Goal: Task Accomplishment & Management: Manage account settings

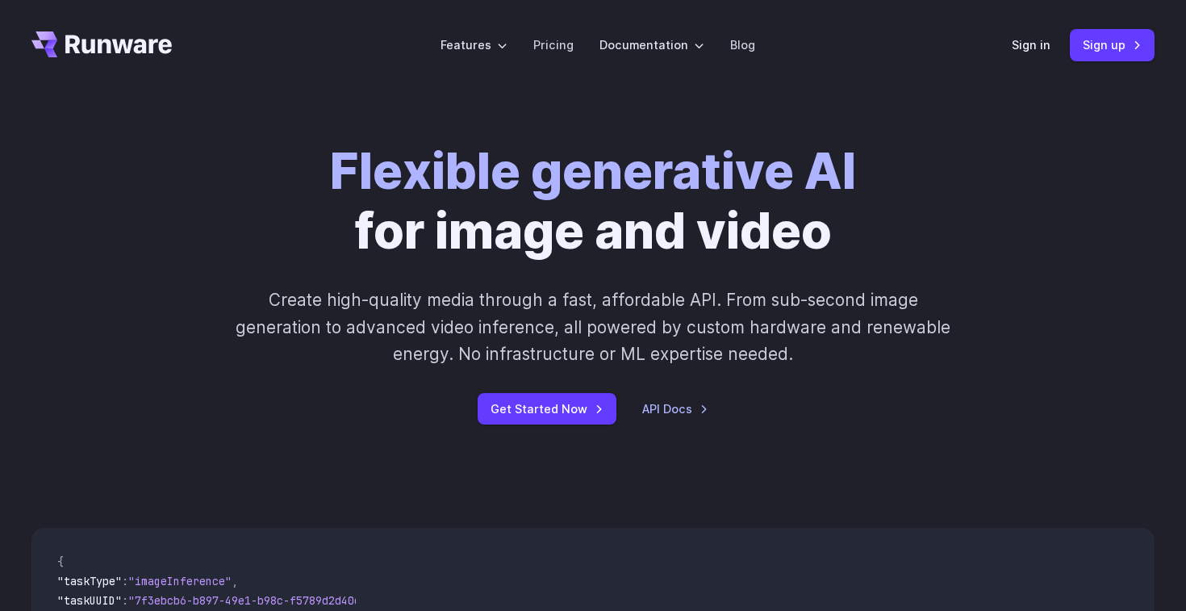
click at [550, 52] on link "Pricing" at bounding box center [553, 44] width 40 height 19
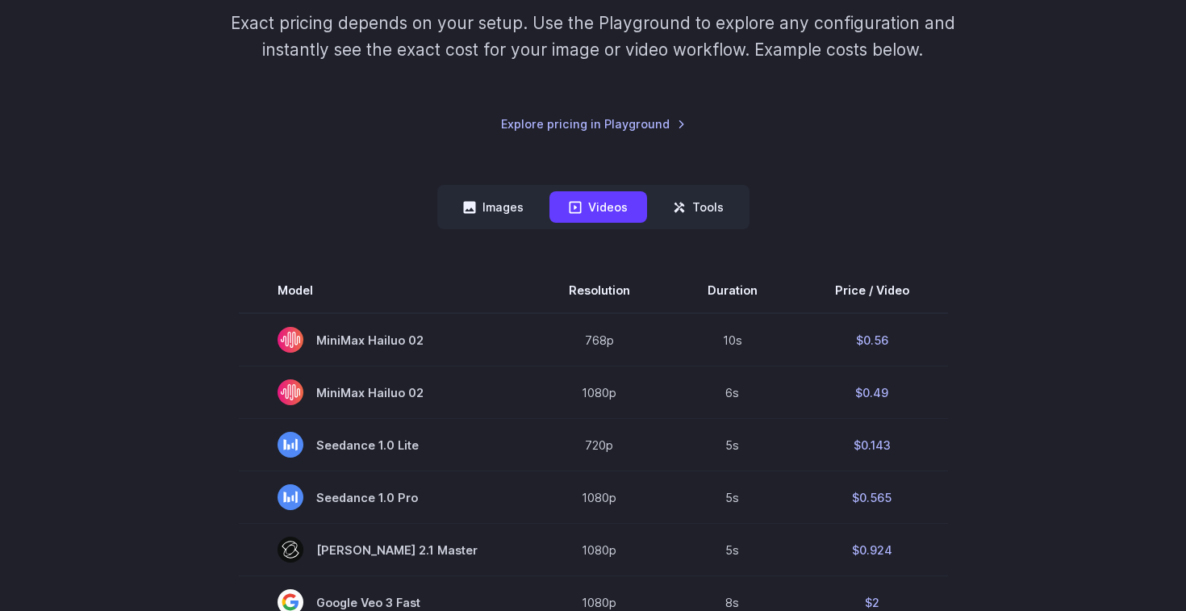
scroll to position [357, 0]
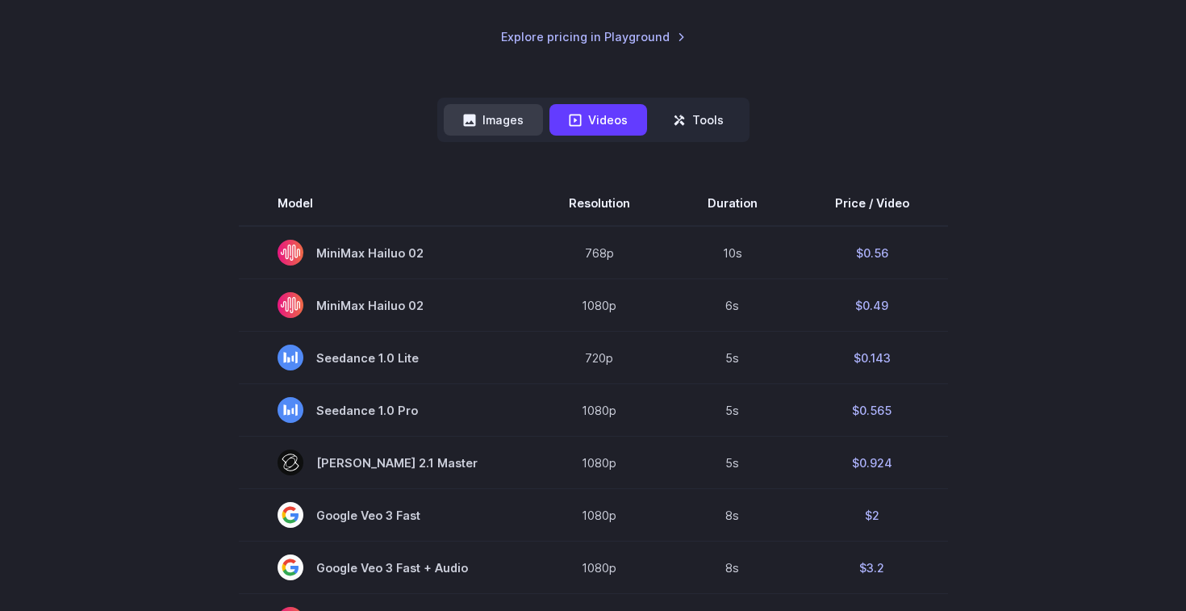
click at [516, 119] on button "Images" at bounding box center [493, 119] width 99 height 31
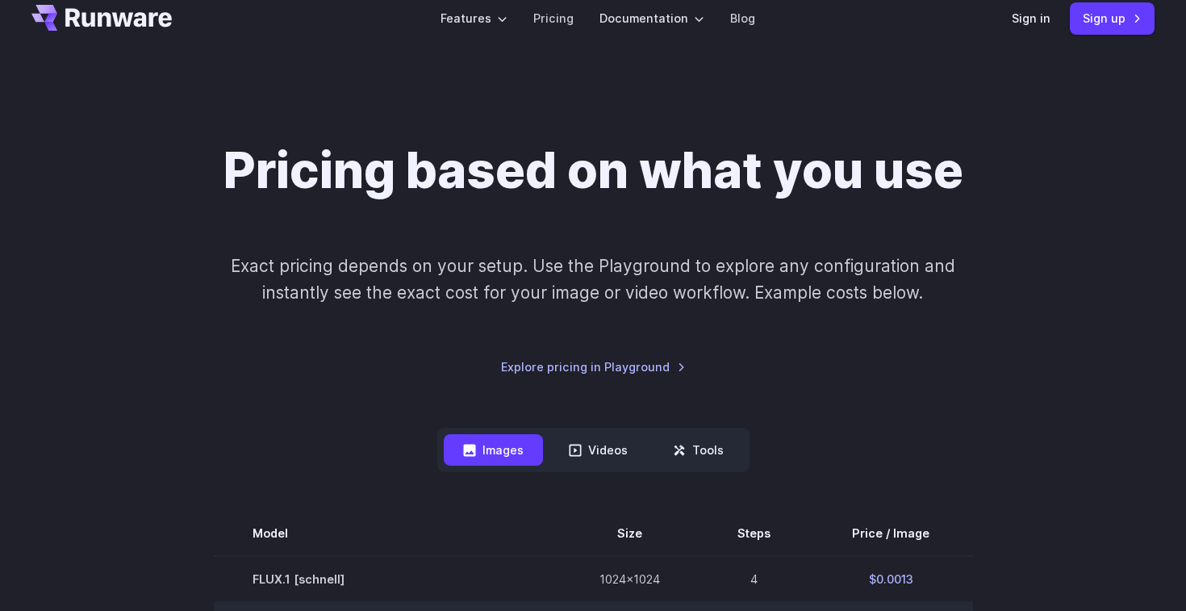
scroll to position [0, 0]
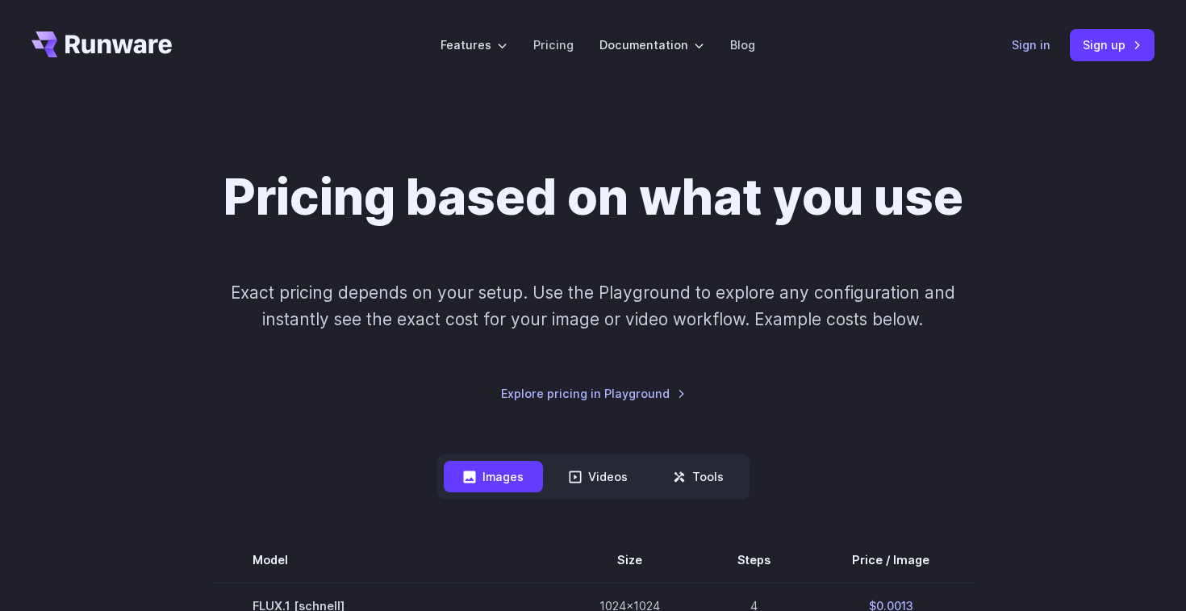
click at [1040, 48] on link "Sign in" at bounding box center [1031, 44] width 39 height 19
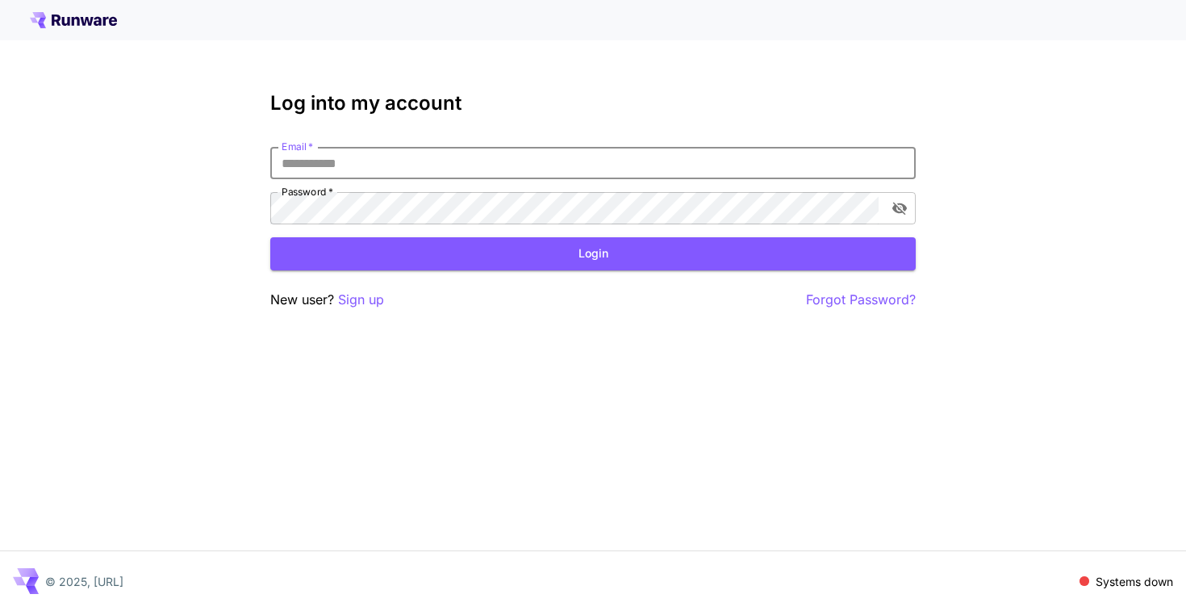
click at [442, 148] on input "Email   *" at bounding box center [592, 163] width 645 height 32
type input "**********"
click at [515, 257] on button "Login" at bounding box center [592, 253] width 645 height 33
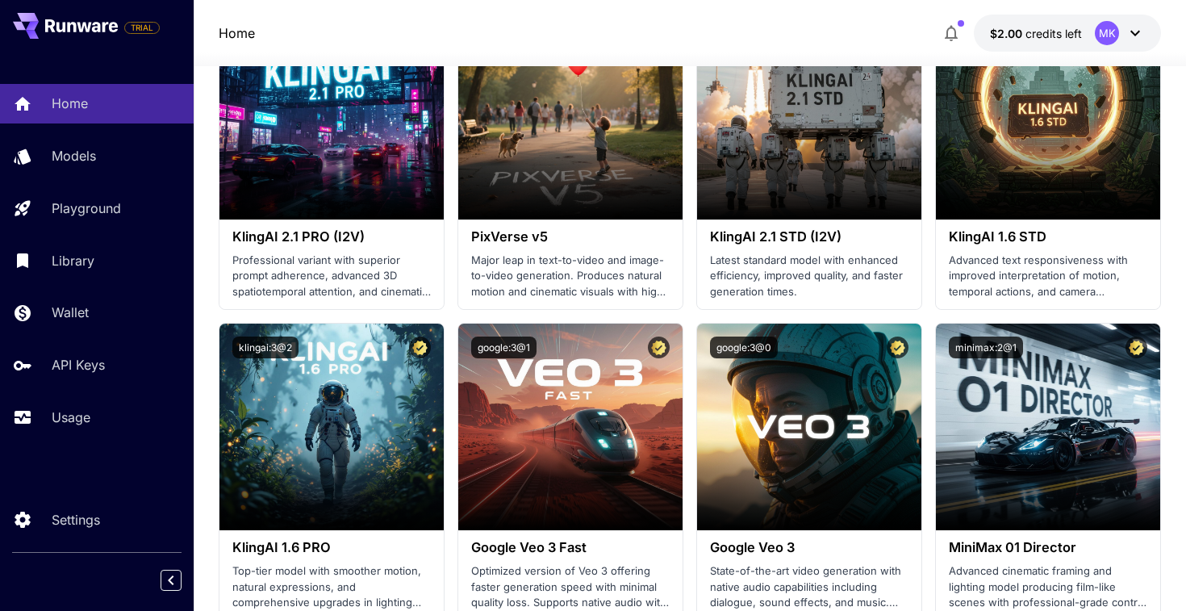
scroll to position [880, 0]
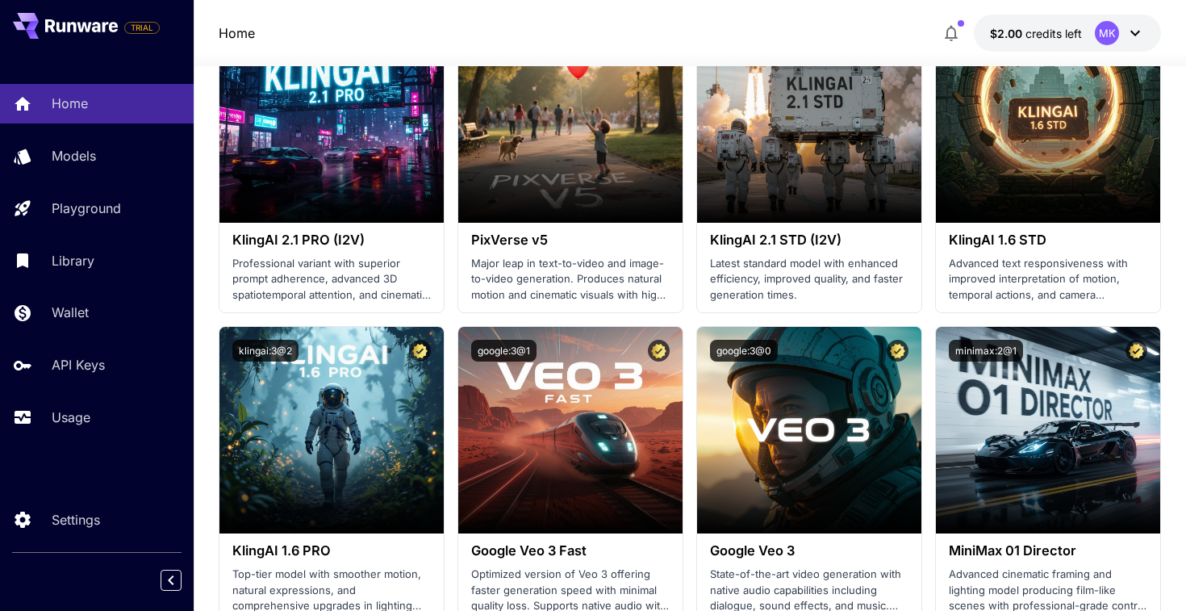
click at [108, 126] on div "Home Models Playground Library Wallet API Keys Usage" at bounding box center [97, 260] width 194 height 353
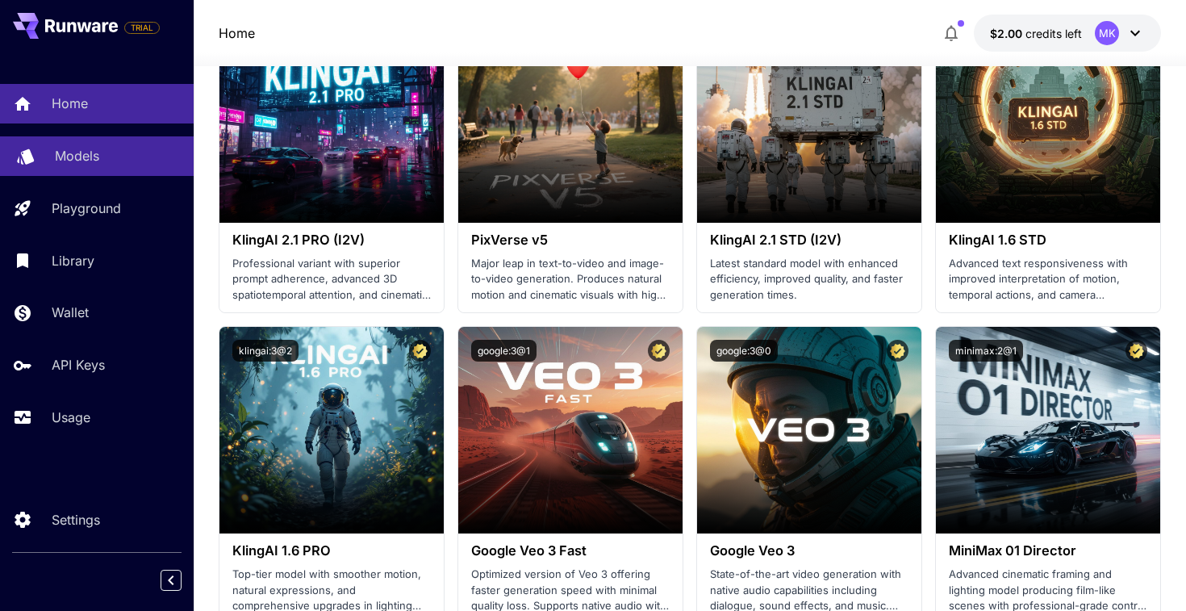
click at [108, 160] on div "Models" at bounding box center [118, 155] width 126 height 19
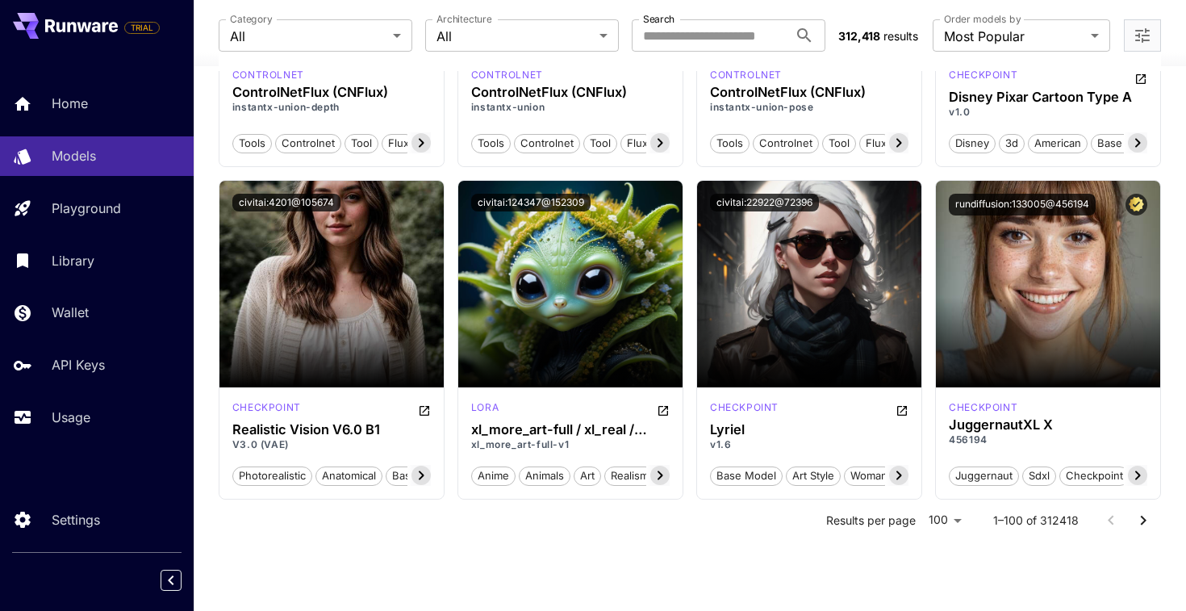
scroll to position [7972, 0]
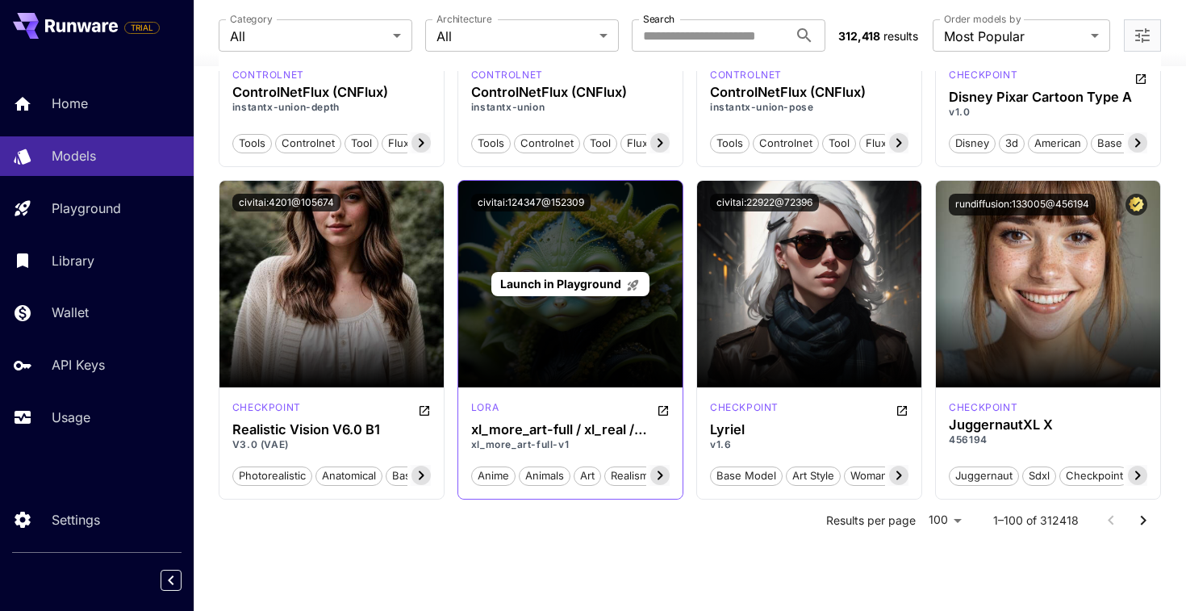
click at [586, 291] on div "Launch in Playground" at bounding box center [569, 284] width 157 height 25
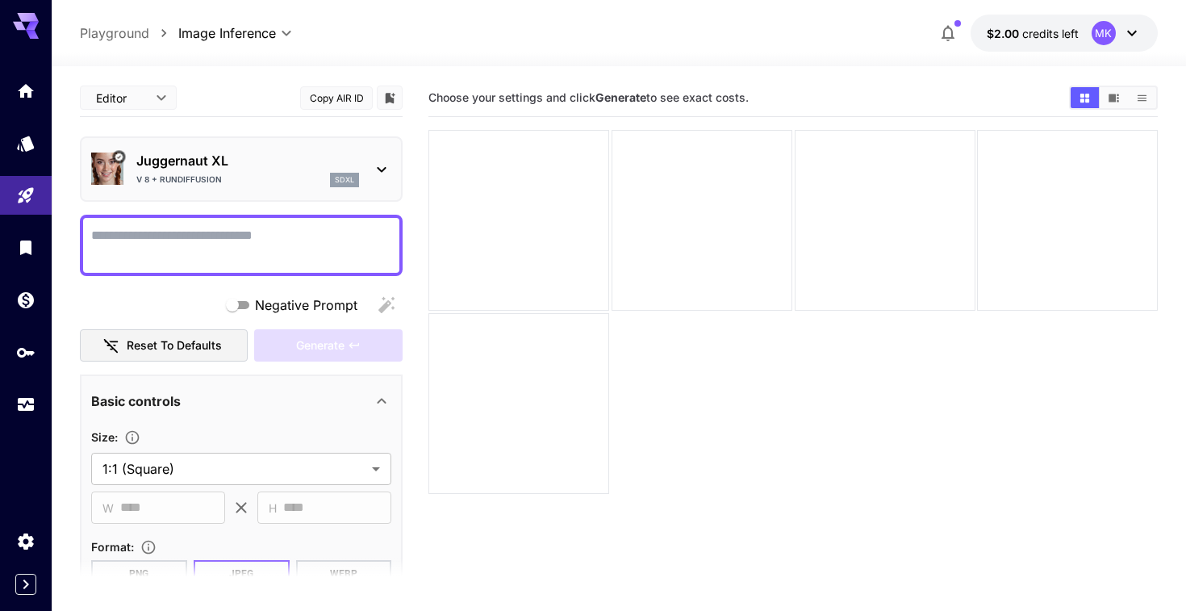
click at [318, 168] on p "Juggernaut XL" at bounding box center [247, 160] width 223 height 19
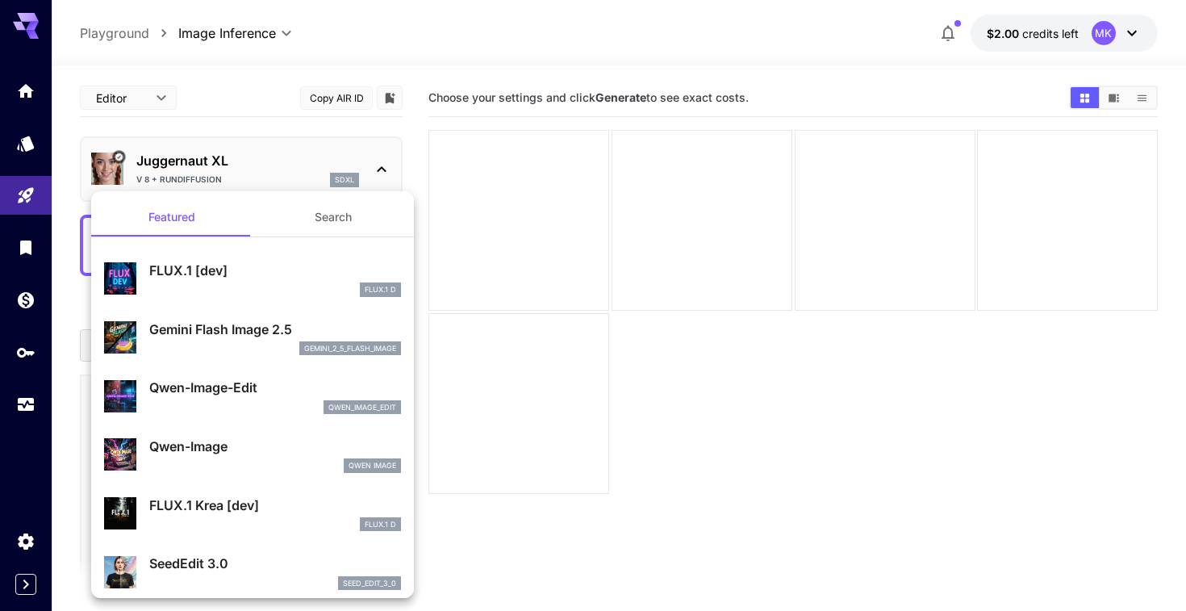
click at [334, 205] on button "Search" at bounding box center [332, 217] width 161 height 39
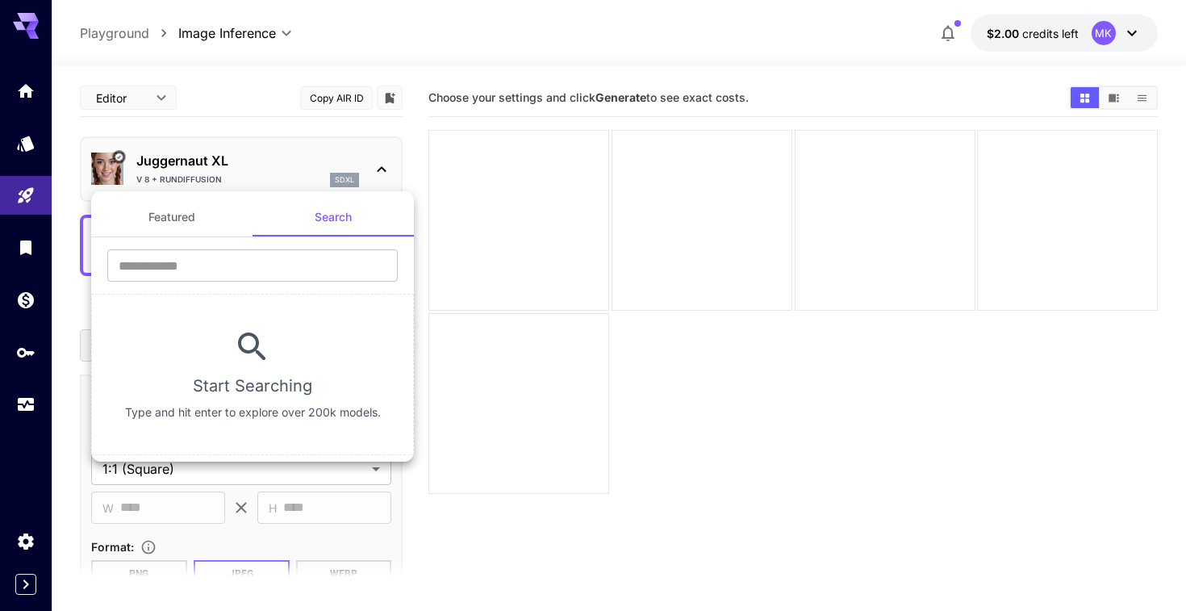
click at [196, 218] on button "Featured" at bounding box center [171, 217] width 161 height 39
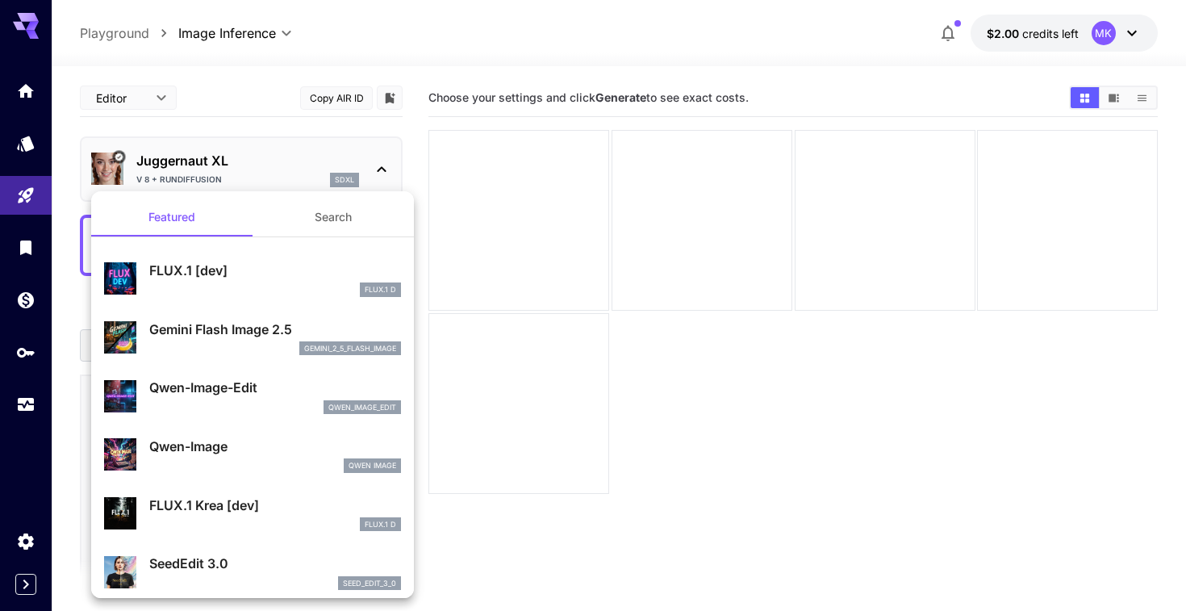
click at [503, 386] on div at bounding box center [593, 305] width 1186 height 611
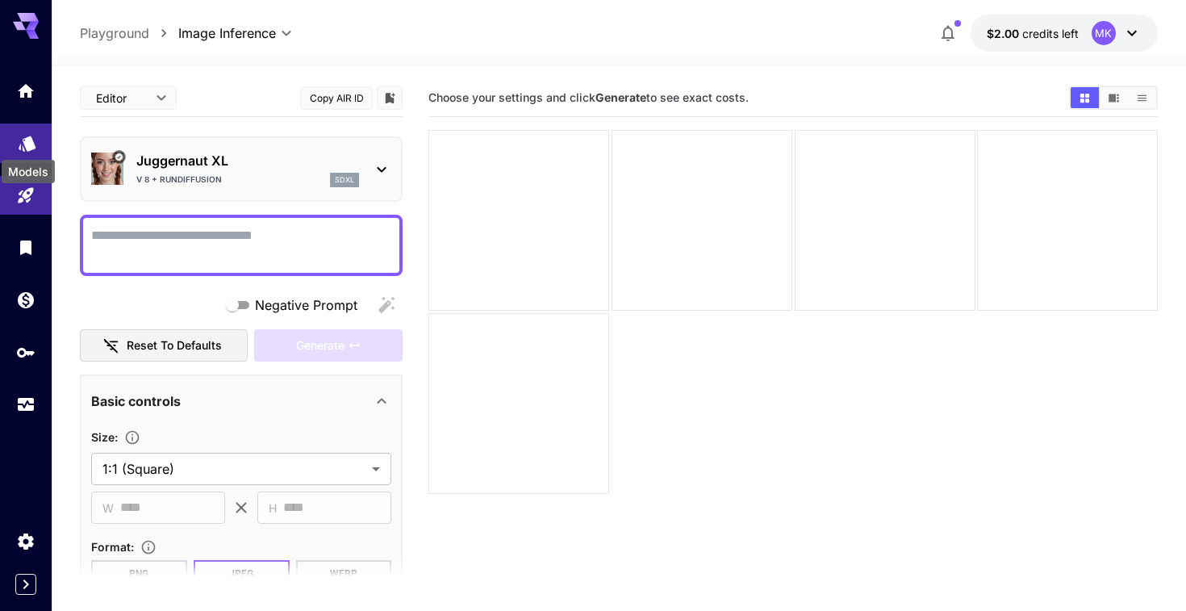
click at [32, 133] on icon "Models" at bounding box center [27, 137] width 19 height 19
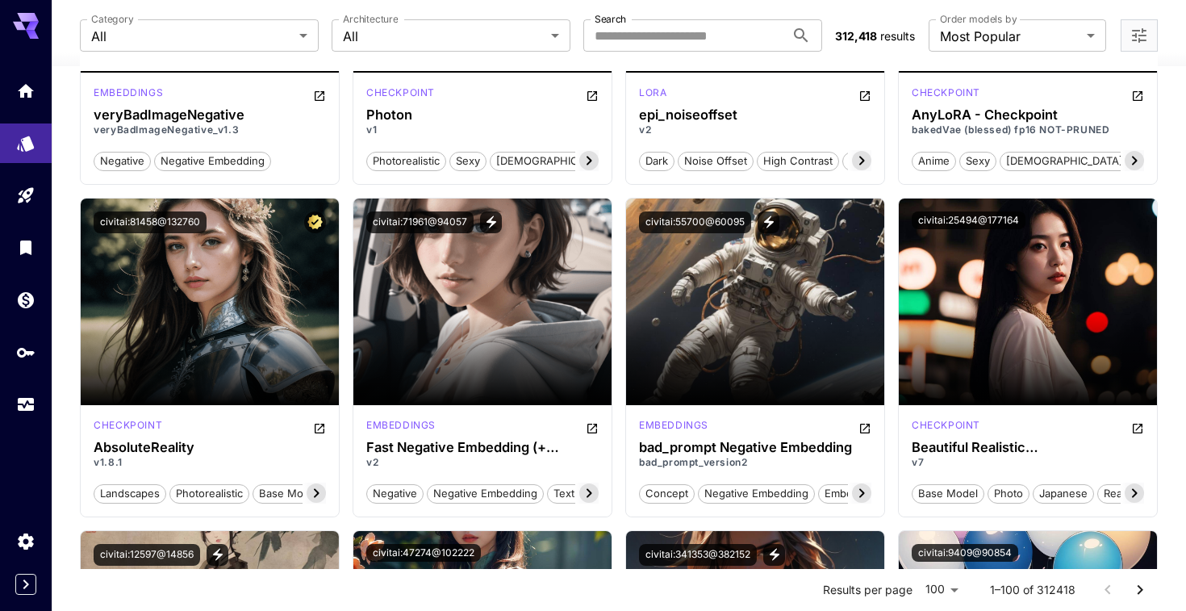
scroll to position [4305, 0]
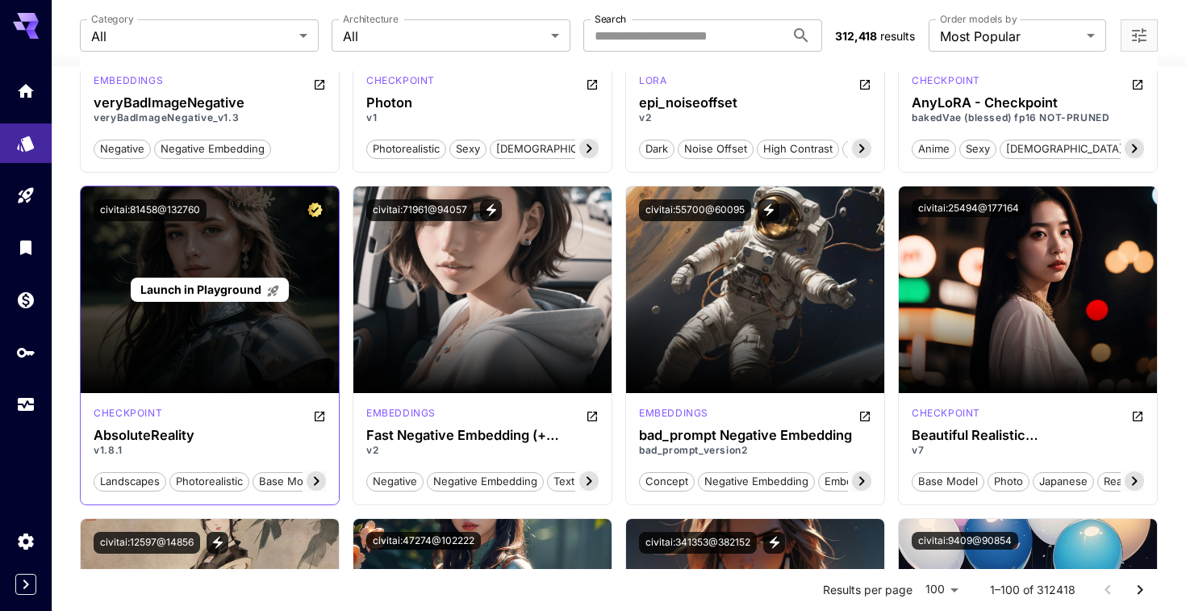
click at [276, 332] on div "Launch in Playground" at bounding box center [210, 289] width 258 height 207
click at [250, 298] on div "Launch in Playground" at bounding box center [209, 289] width 157 height 25
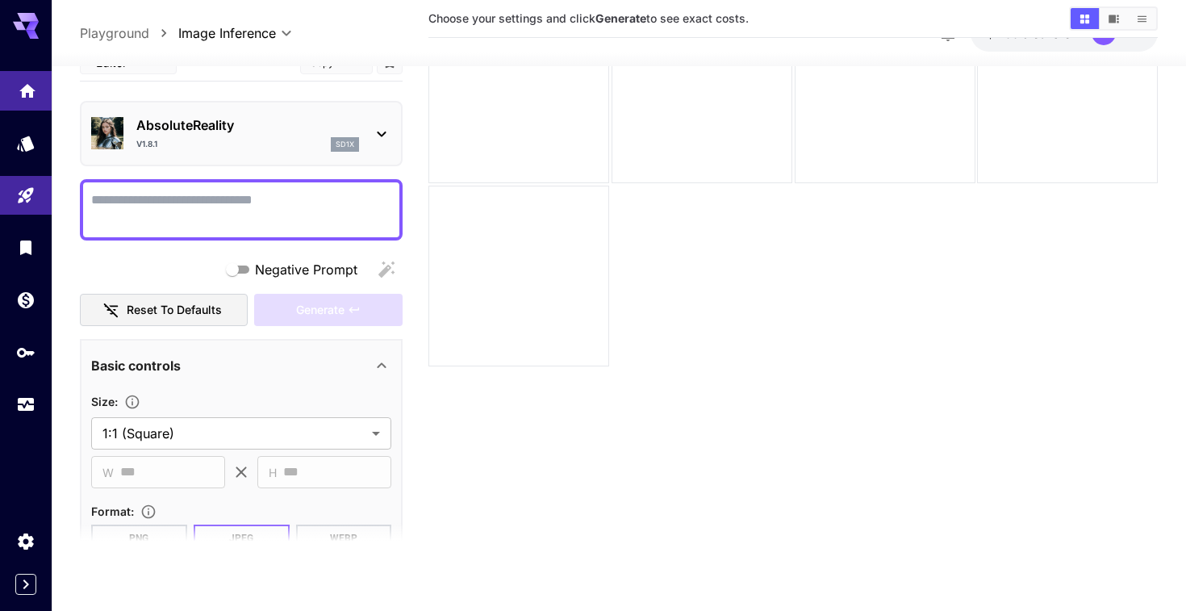
click at [30, 87] on icon "Home" at bounding box center [27, 86] width 16 height 14
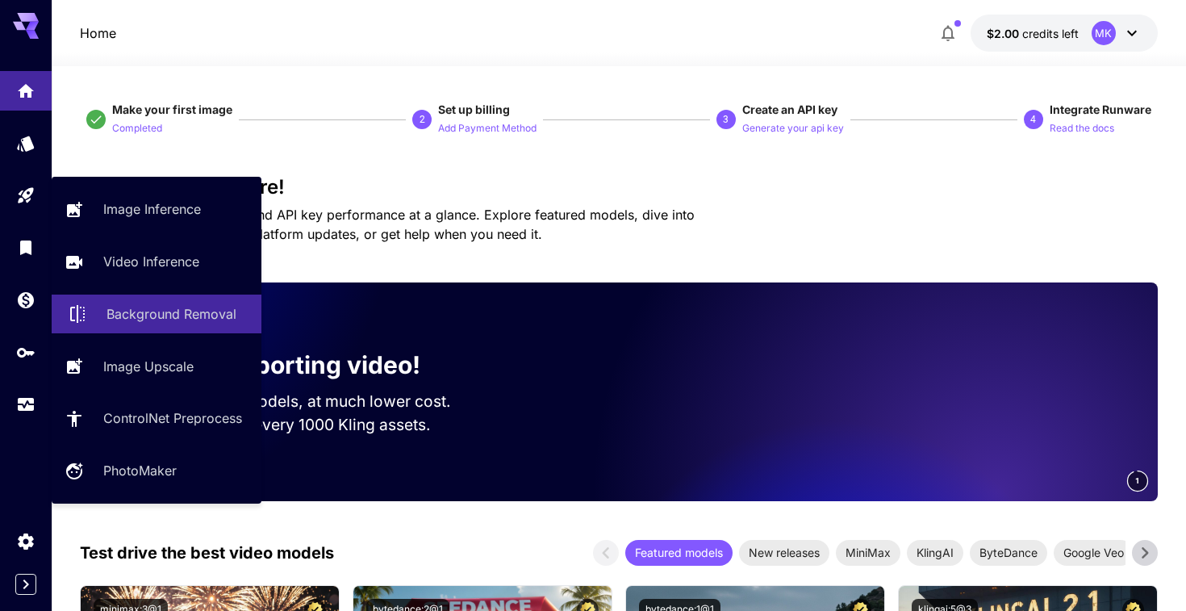
click at [172, 322] on p "Background Removal" at bounding box center [171, 313] width 130 height 19
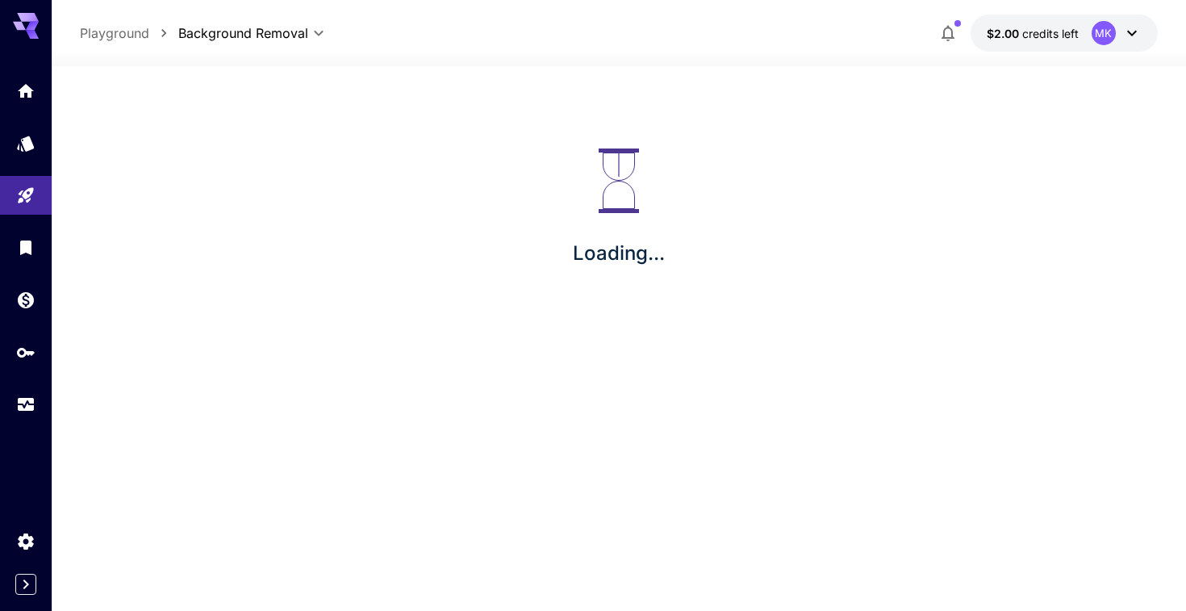
click at [1035, 40] on span "credits left" at bounding box center [1050, 34] width 56 height 14
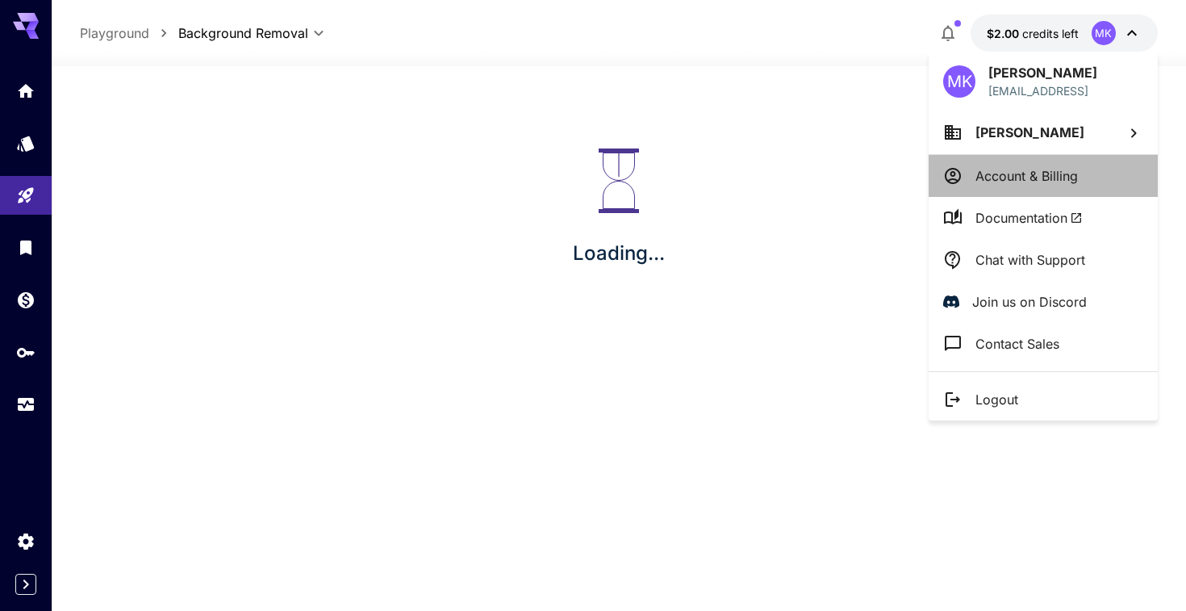
click at [983, 168] on p "Account & Billing" at bounding box center [1026, 175] width 102 height 19
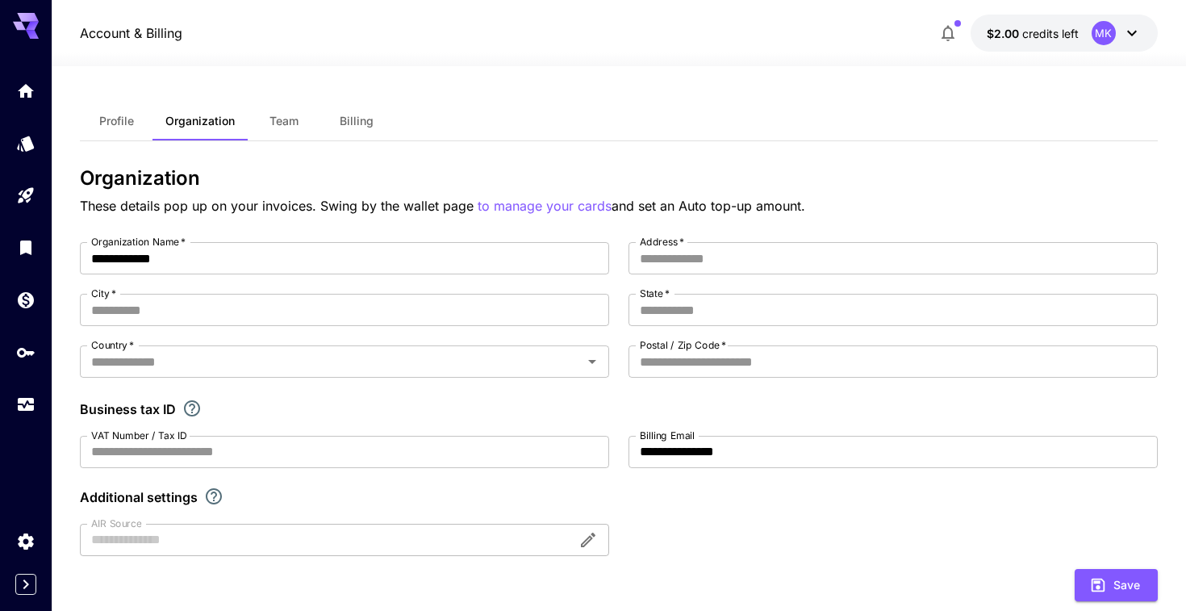
click at [337, 114] on button "Billing" at bounding box center [356, 121] width 73 height 39
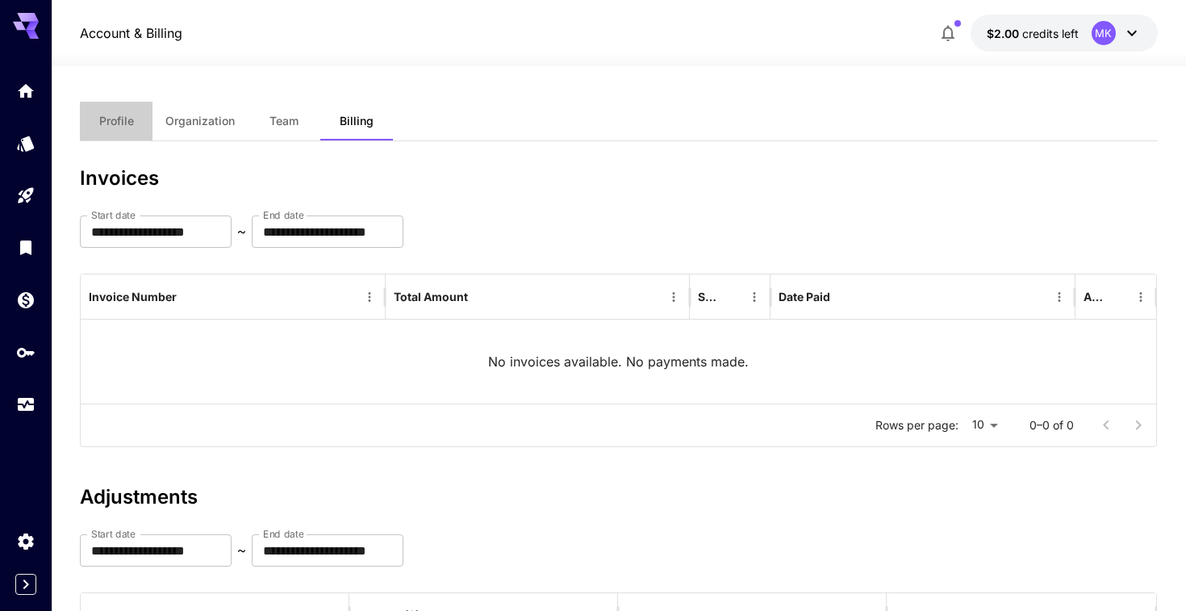
click at [115, 134] on button "Profile" at bounding box center [116, 121] width 73 height 39
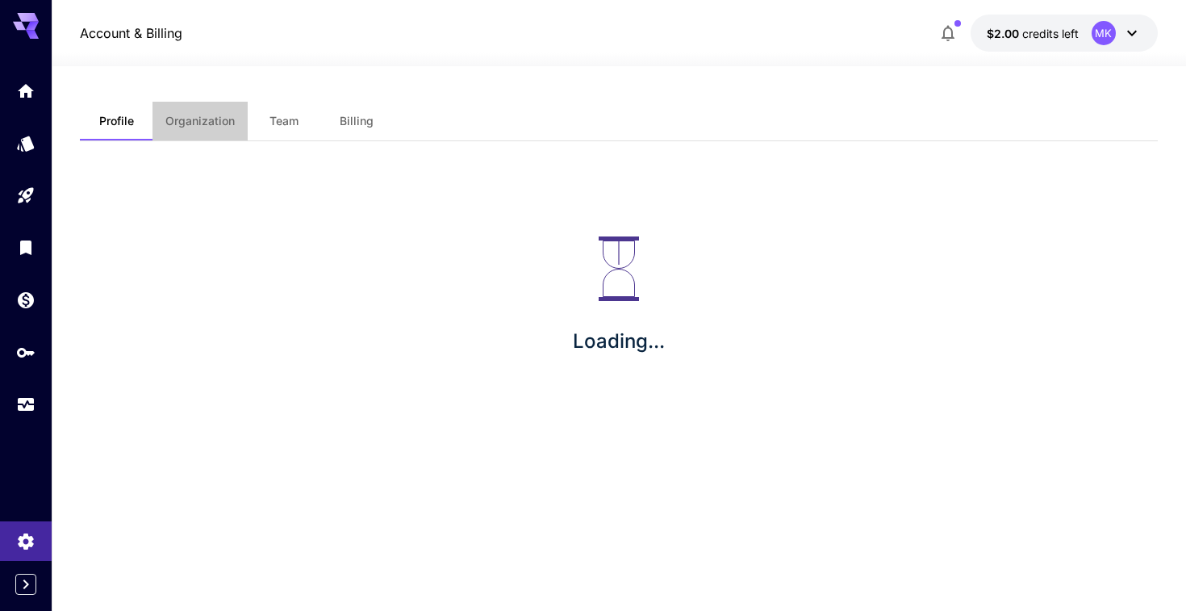
click at [194, 125] on span "Organization" at bounding box center [199, 121] width 69 height 15
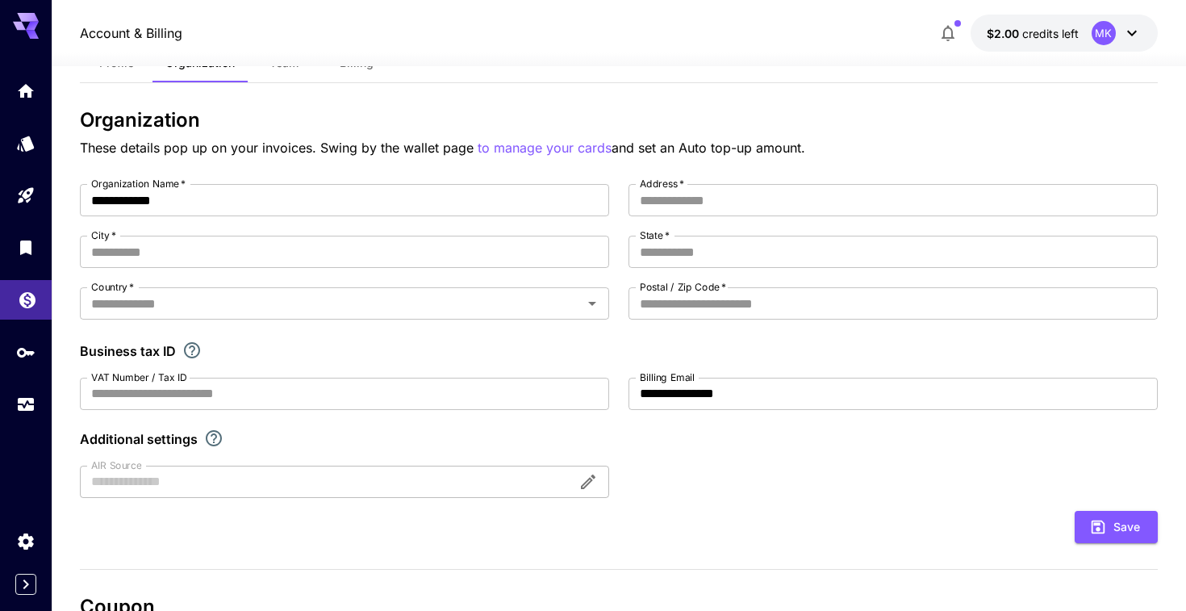
scroll to position [59, 0]
click at [20, 262] on link at bounding box center [26, 247] width 52 height 40
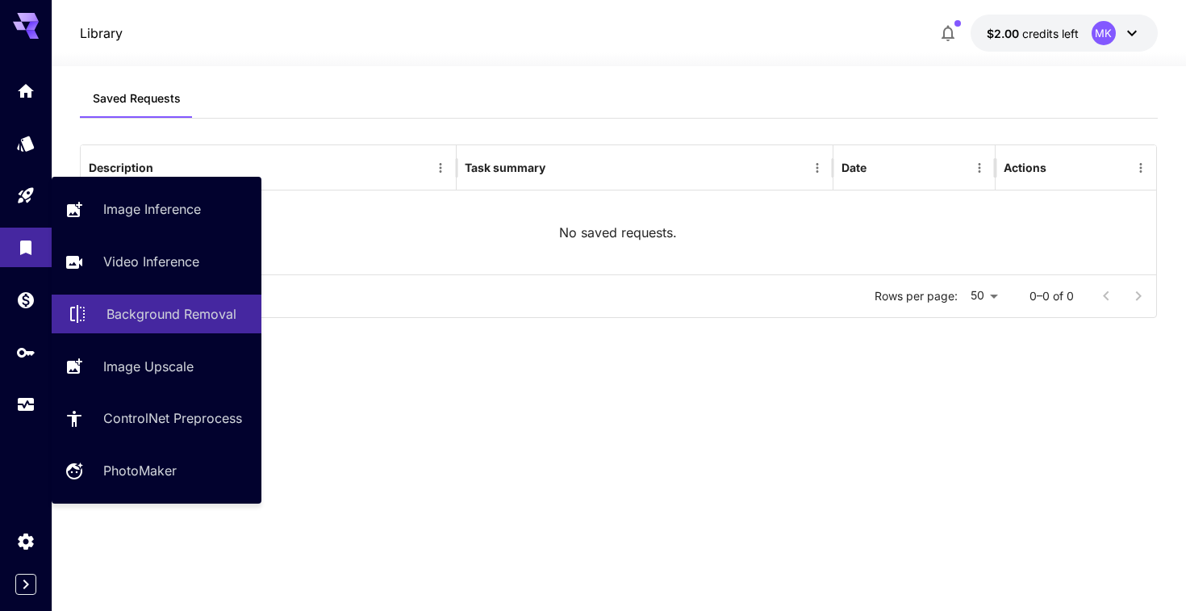
click at [137, 300] on link "Background Removal" at bounding box center [157, 314] width 210 height 40
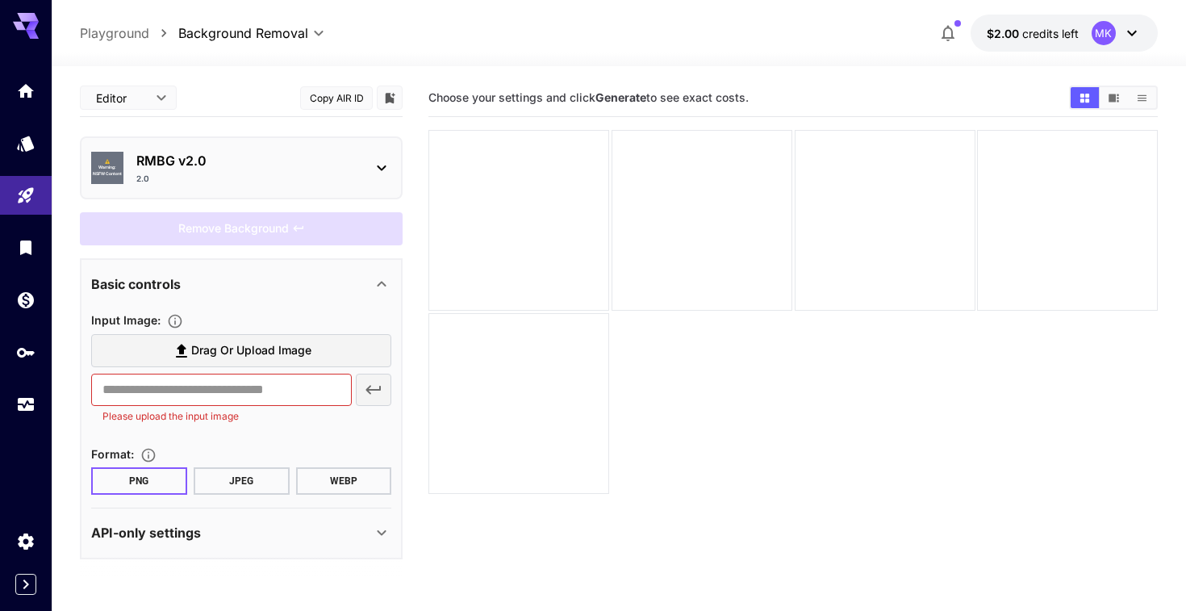
scroll to position [15, 0]
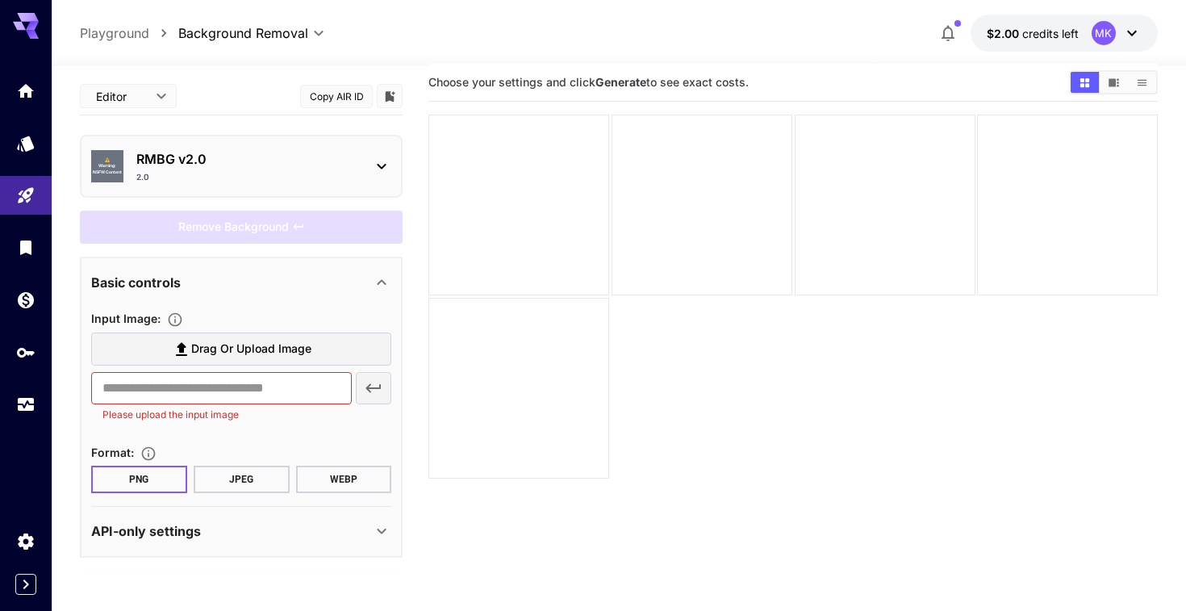
click at [259, 177] on div "2.0" at bounding box center [247, 177] width 223 height 12
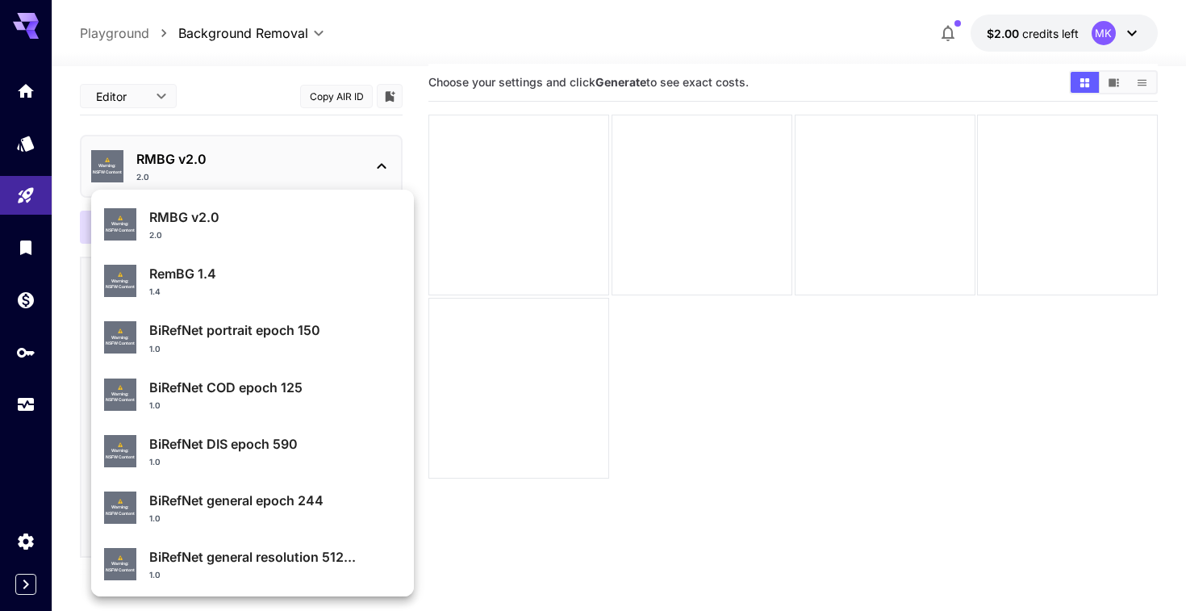
click at [259, 177] on div at bounding box center [593, 305] width 1186 height 611
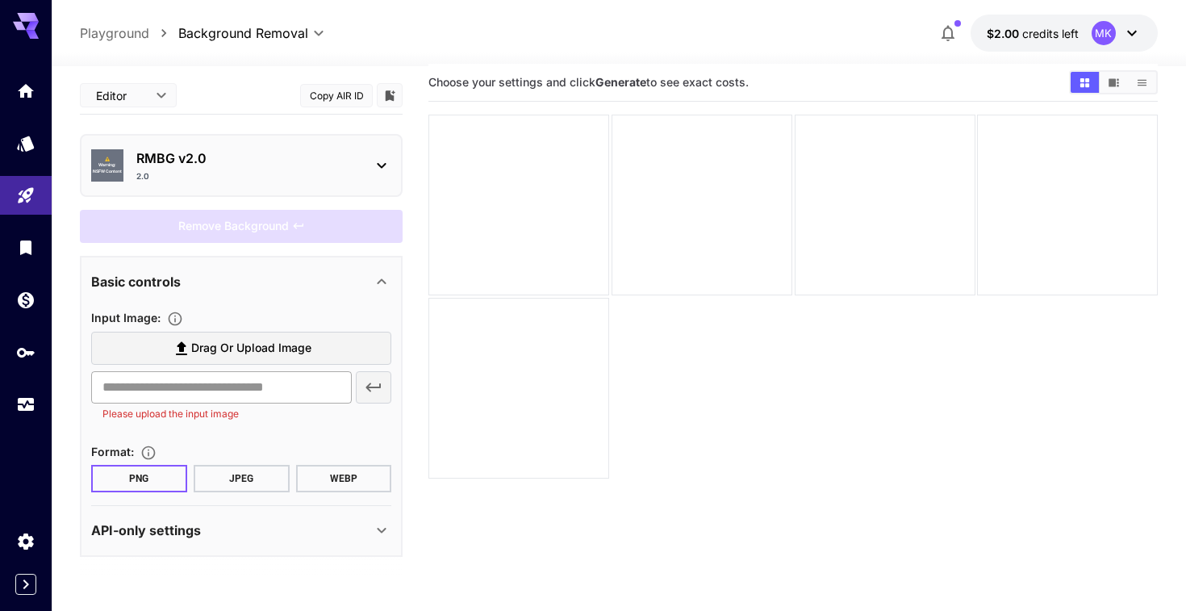
scroll to position [0, 0]
click at [1168, 19] on div "**********" at bounding box center [619, 33] width 1134 height 66
click at [1120, 33] on div "MK" at bounding box center [1116, 33] width 50 height 24
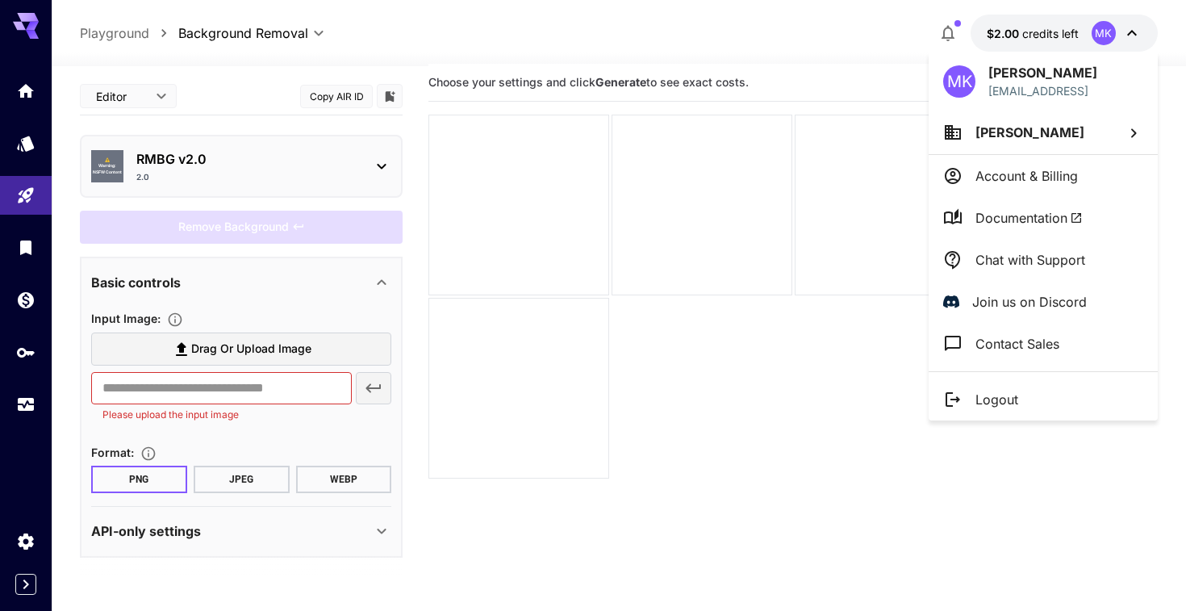
click at [643, 302] on div at bounding box center [593, 305] width 1186 height 611
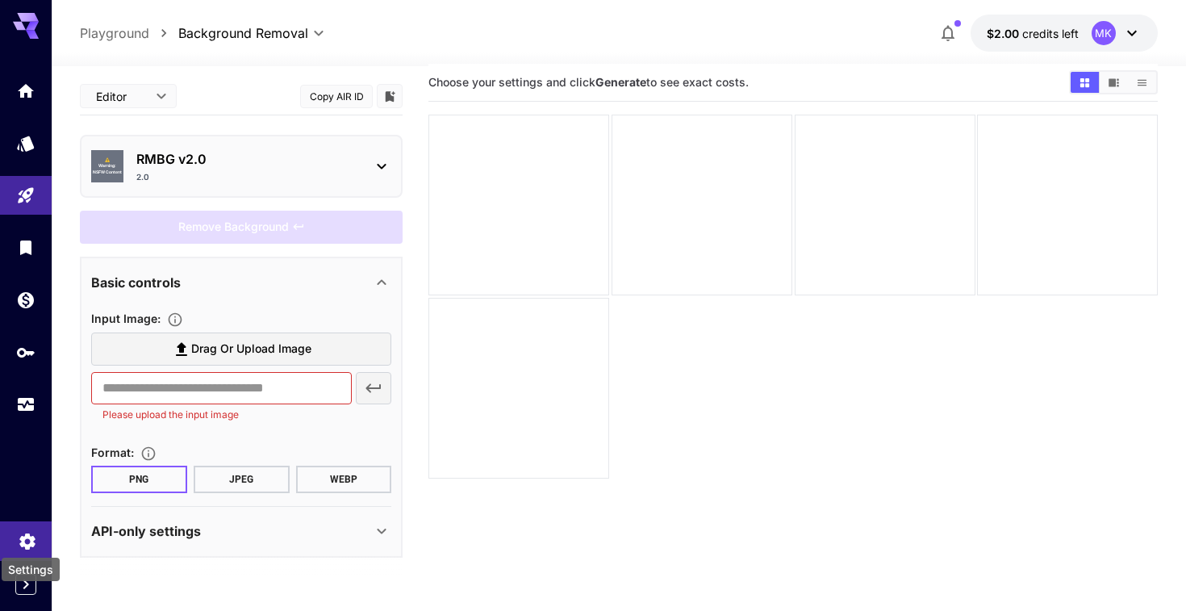
click at [23, 545] on icon "Settings" at bounding box center [27, 536] width 19 height 19
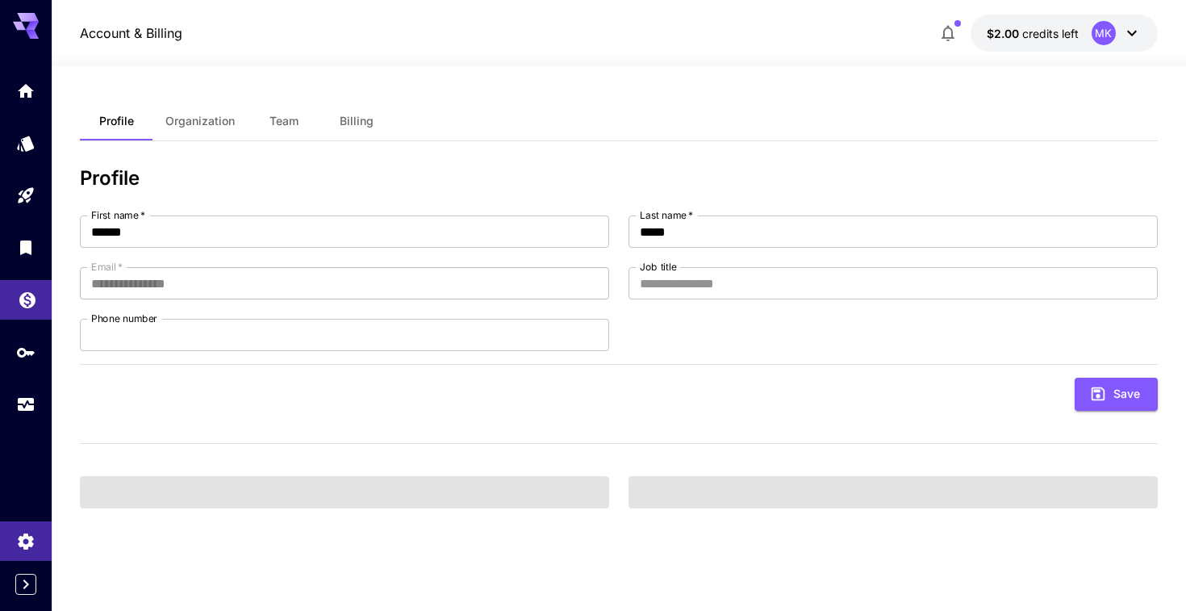
click at [25, 289] on icon "Wallet" at bounding box center [27, 295] width 19 height 19
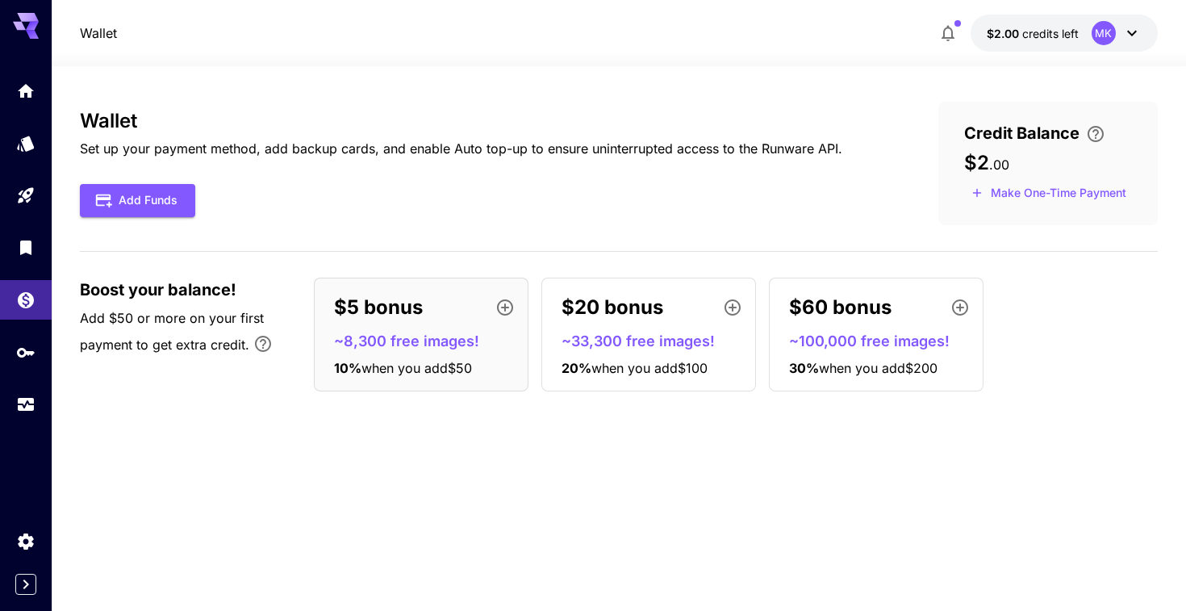
click at [407, 377] on div "$5 bonus ~8,300 free images! 10 % when you add $50" at bounding box center [421, 334] width 215 height 114
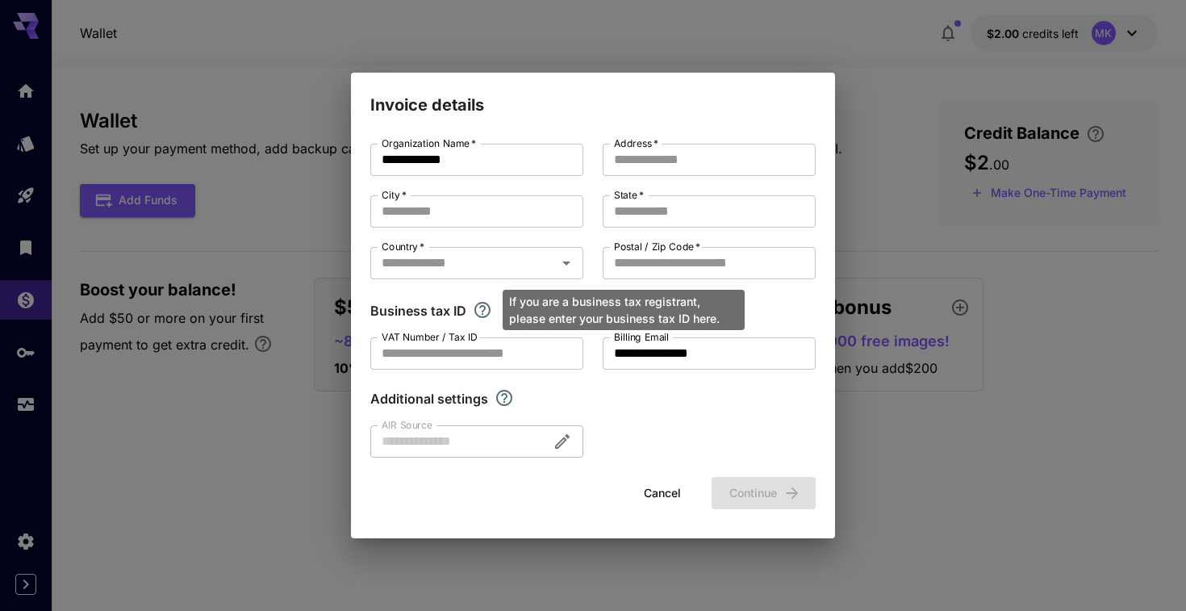
click at [479, 307] on icon "If you are a business tax registrant, please enter your business tax ID here." at bounding box center [482, 309] width 19 height 19
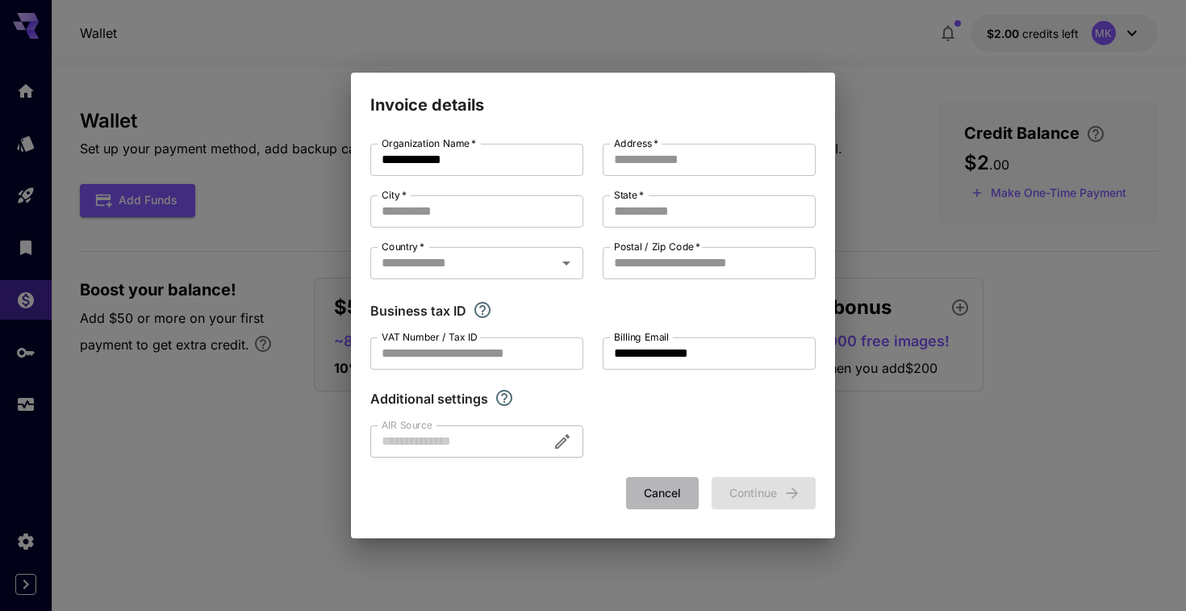
click at [674, 499] on button "Cancel" at bounding box center [662, 493] width 73 height 33
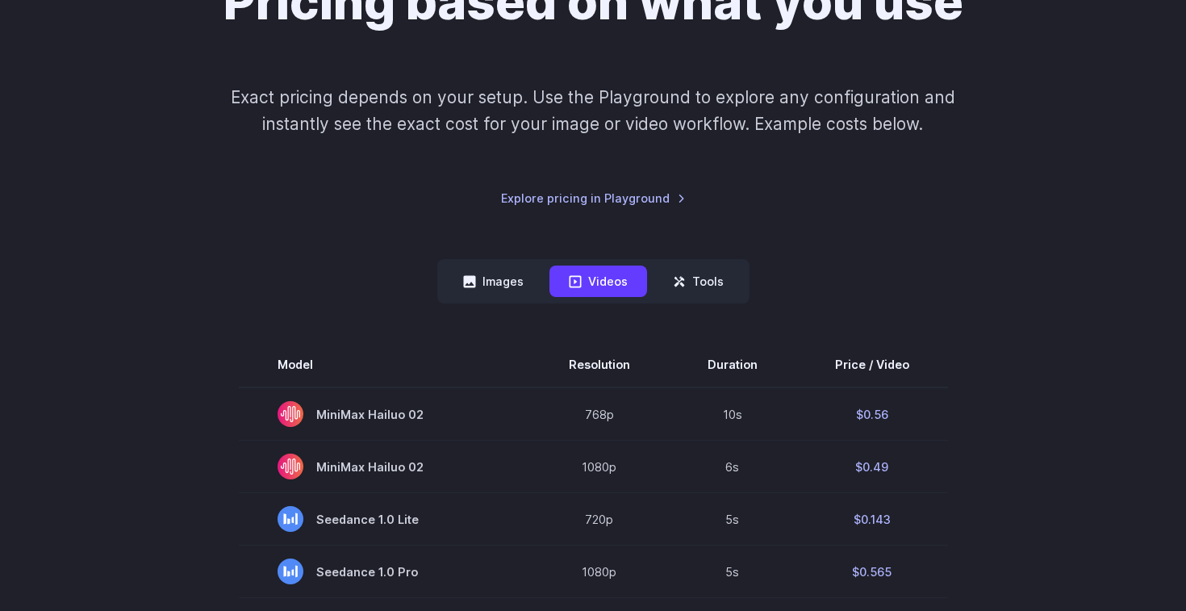
scroll to position [203, 0]
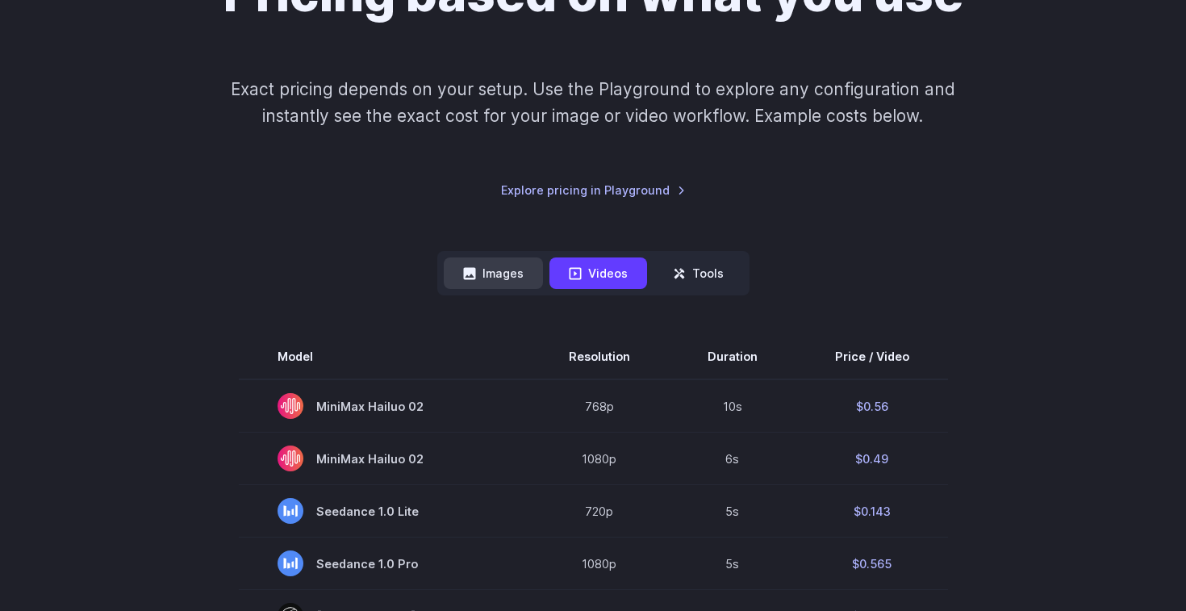
click at [499, 279] on button "Images" at bounding box center [493, 272] width 99 height 31
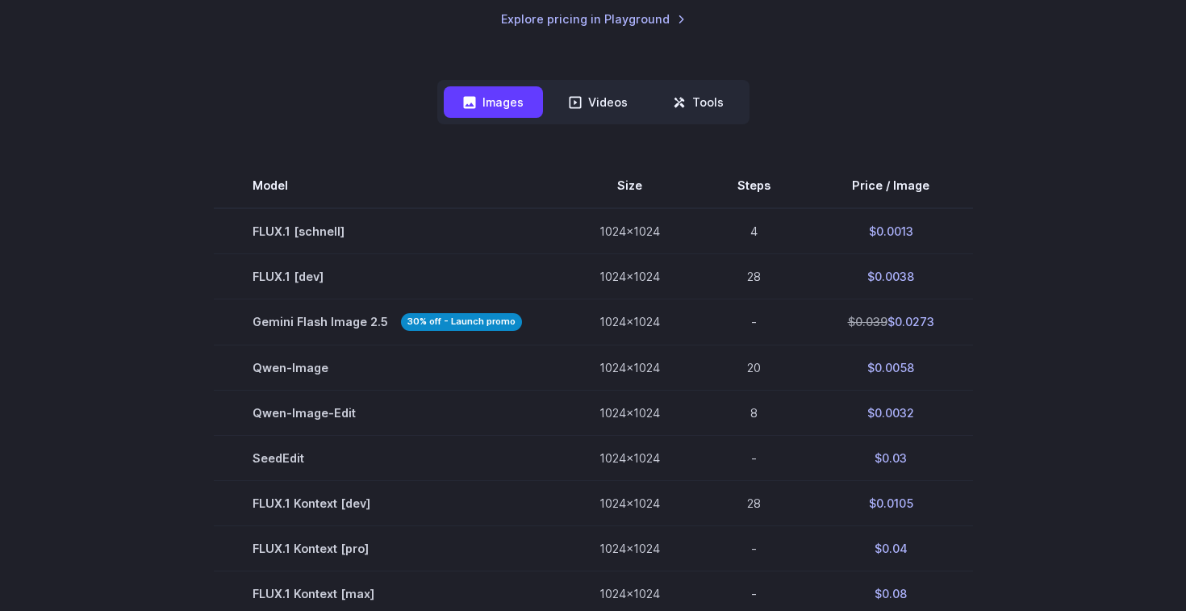
scroll to position [0, 0]
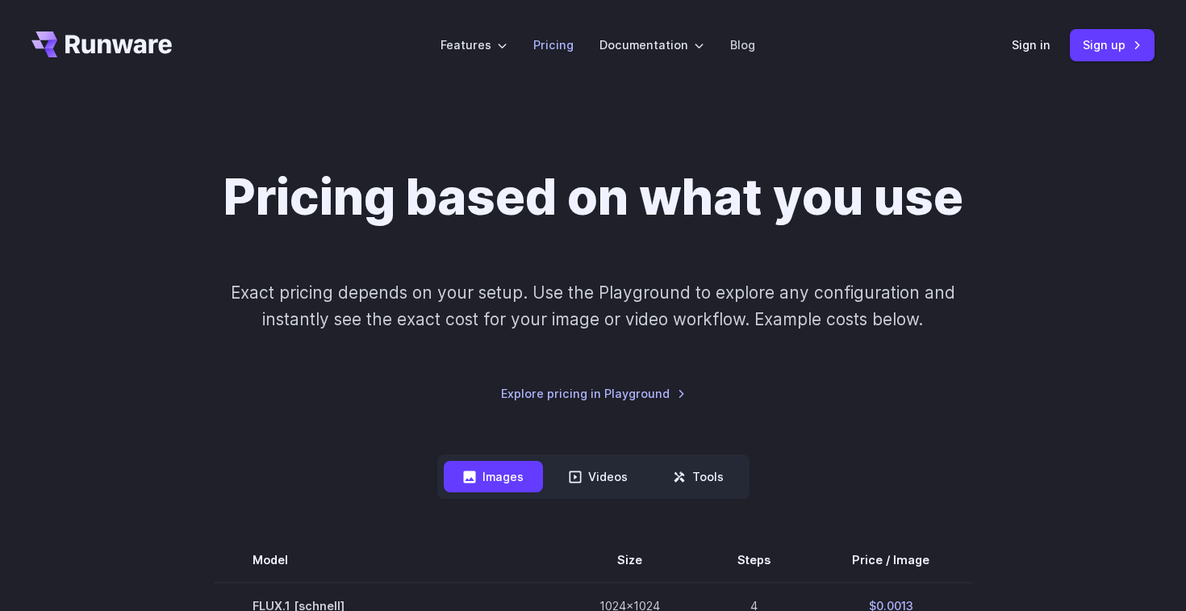
click at [557, 47] on link "Pricing" at bounding box center [553, 44] width 40 height 19
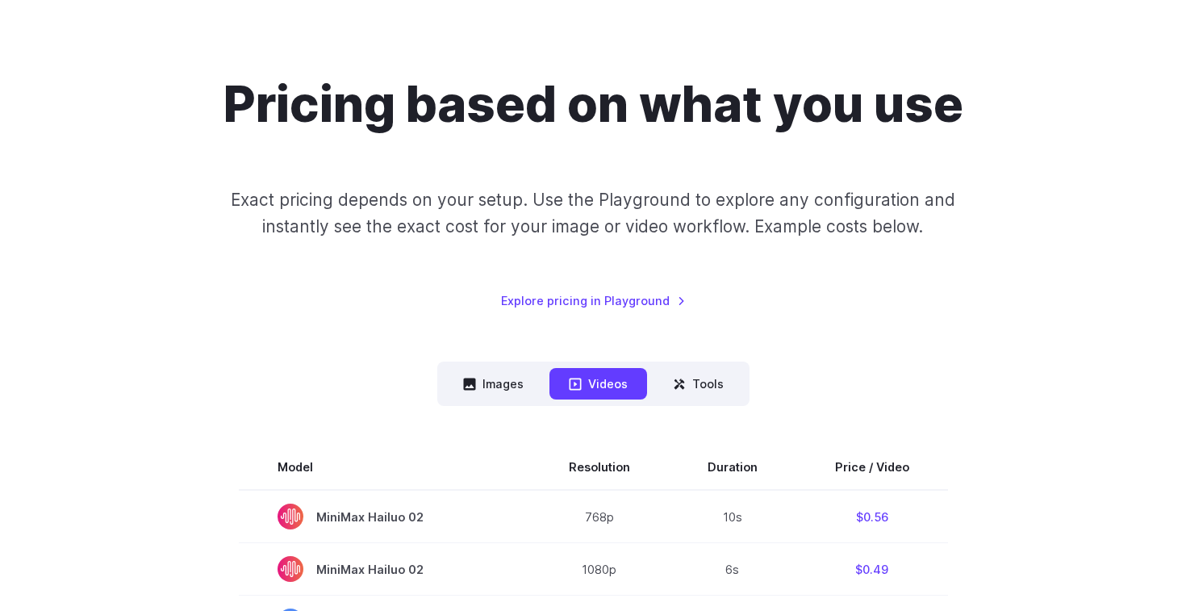
scroll to position [94, 0]
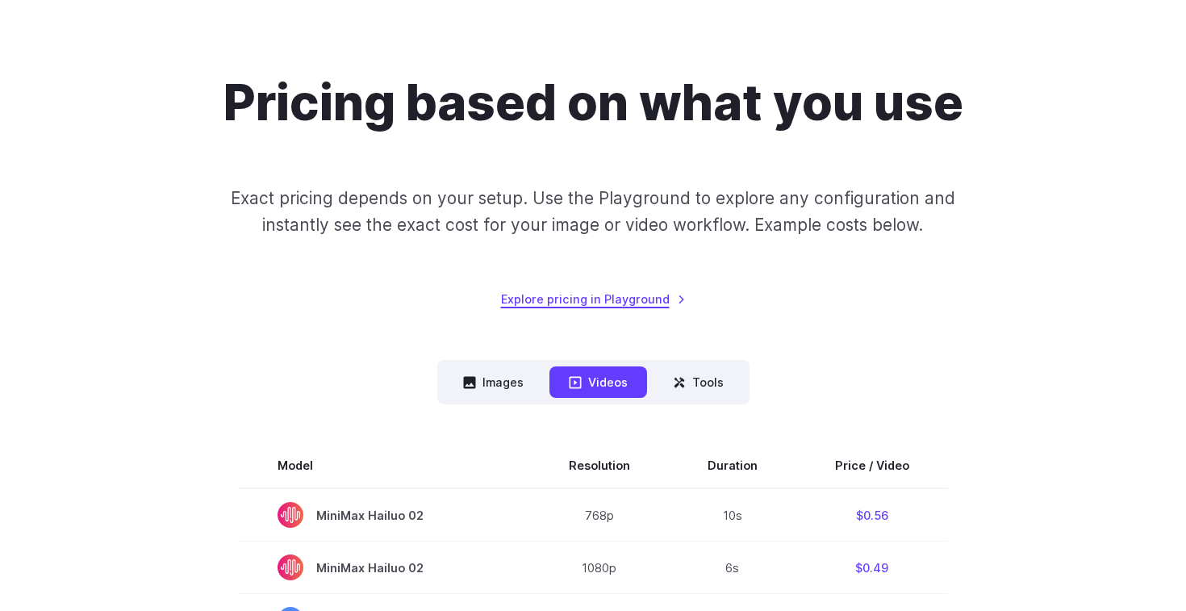
click at [640, 296] on link "Explore pricing in Playground" at bounding box center [593, 299] width 185 height 19
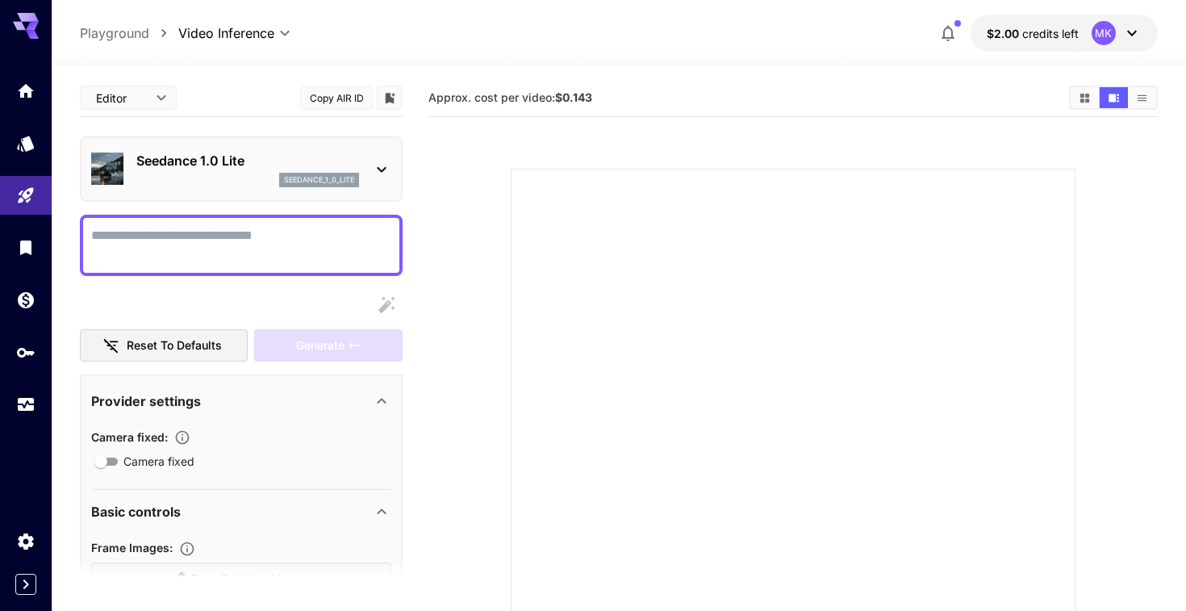
click at [344, 161] on p "Seedance 1.0 Lite" at bounding box center [247, 160] width 223 height 19
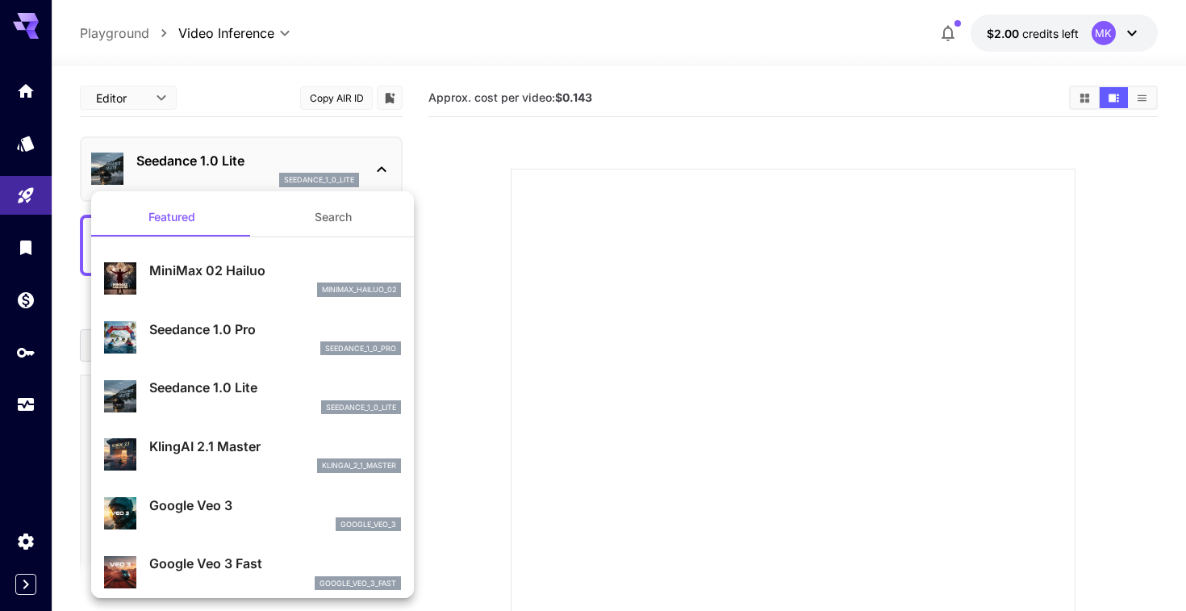
click at [335, 142] on div at bounding box center [593, 305] width 1186 height 611
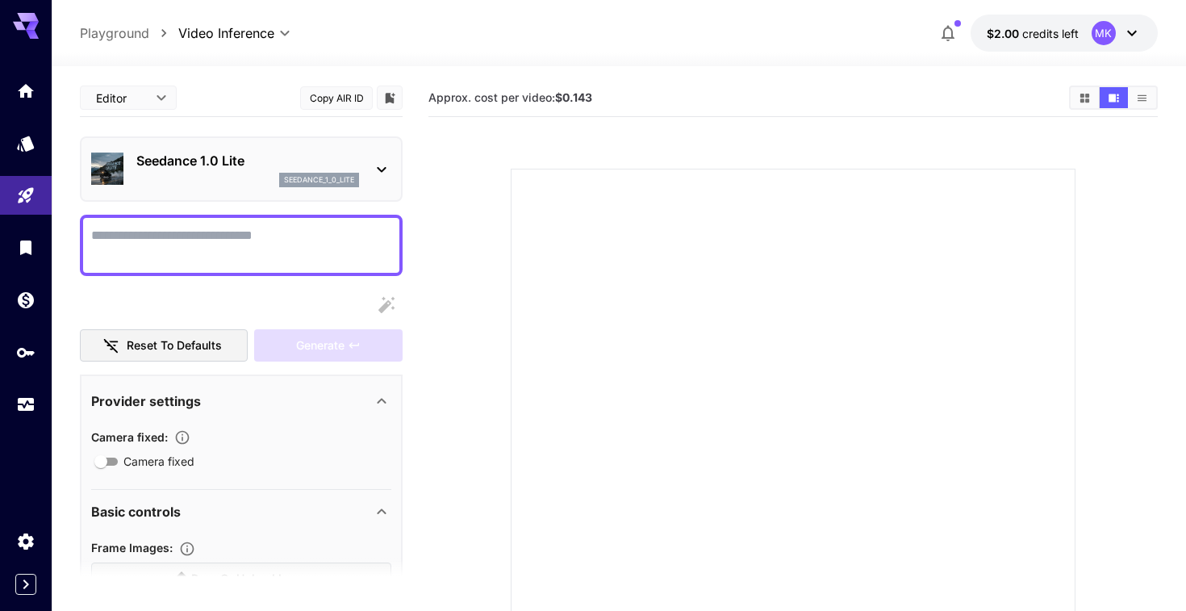
click at [305, 182] on p "seedance_1_0_lite" at bounding box center [319, 179] width 70 height 11
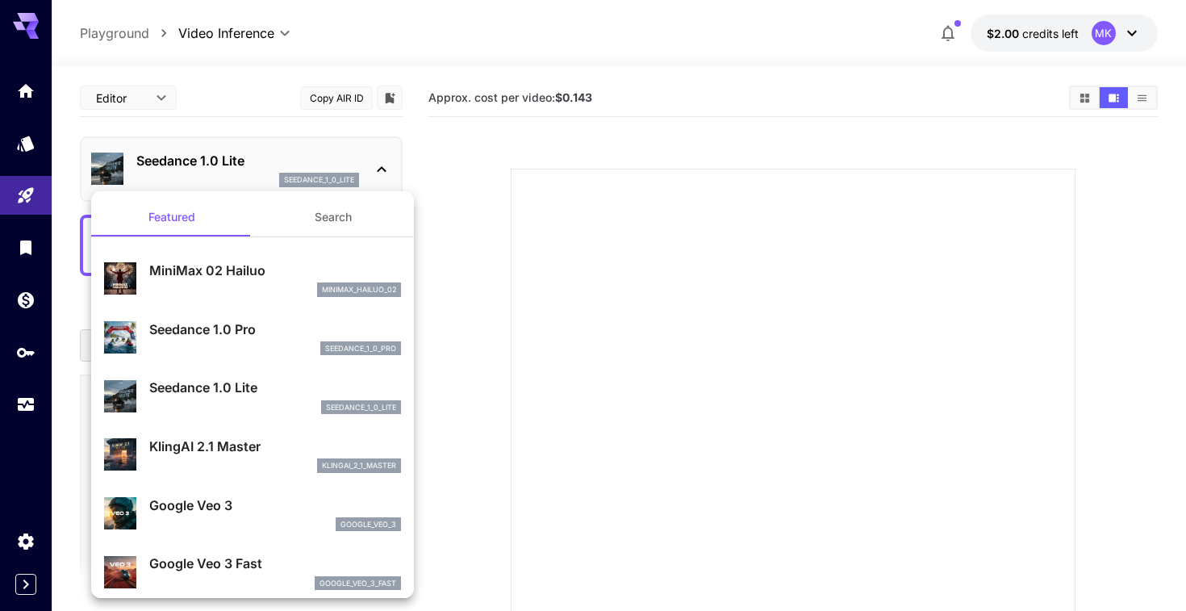
click at [320, 219] on button "Search" at bounding box center [332, 217] width 161 height 39
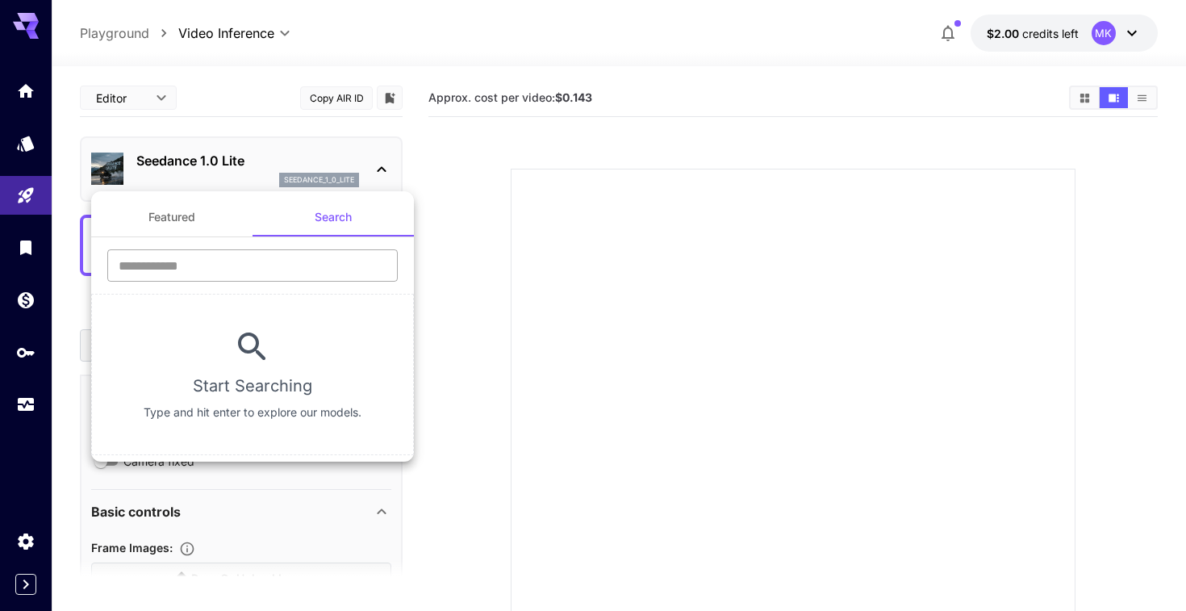
click at [256, 253] on input "text" at bounding box center [252, 265] width 290 height 32
type input "**********"
click at [27, 141] on div at bounding box center [593, 305] width 1186 height 611
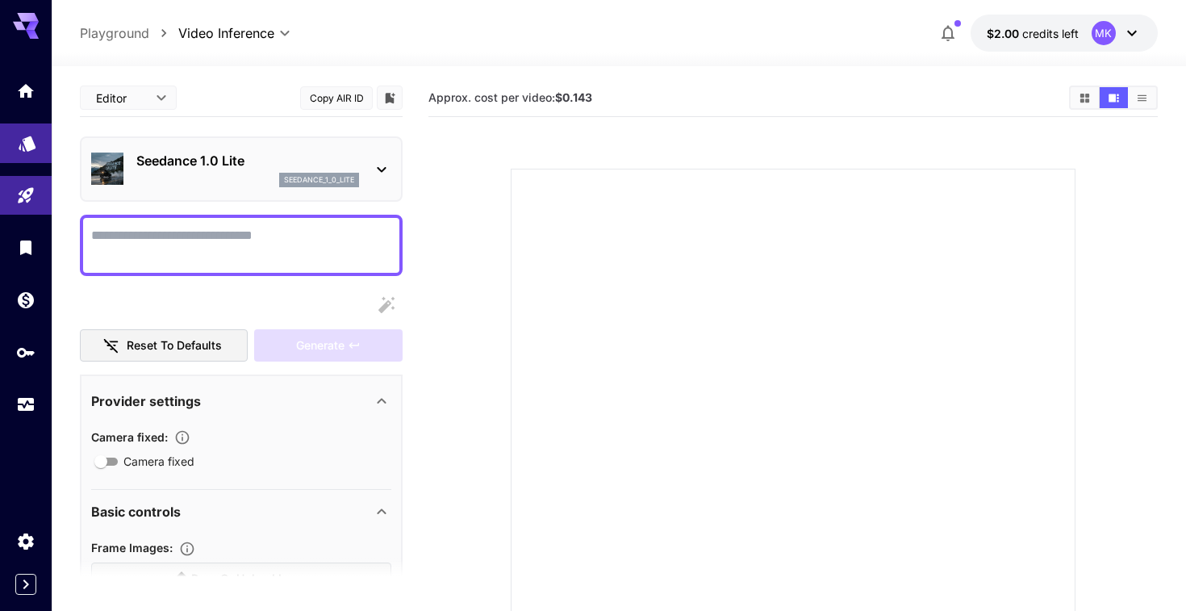
click at [18, 144] on icon "Models" at bounding box center [27, 137] width 19 height 19
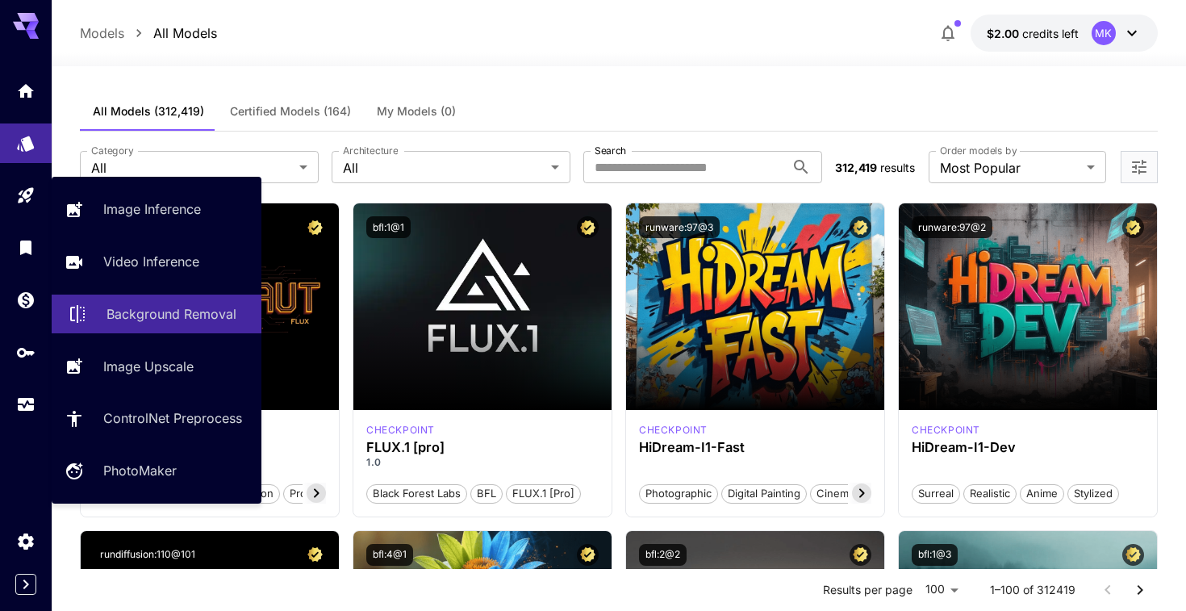
click at [177, 310] on p "Background Removal" at bounding box center [171, 313] width 130 height 19
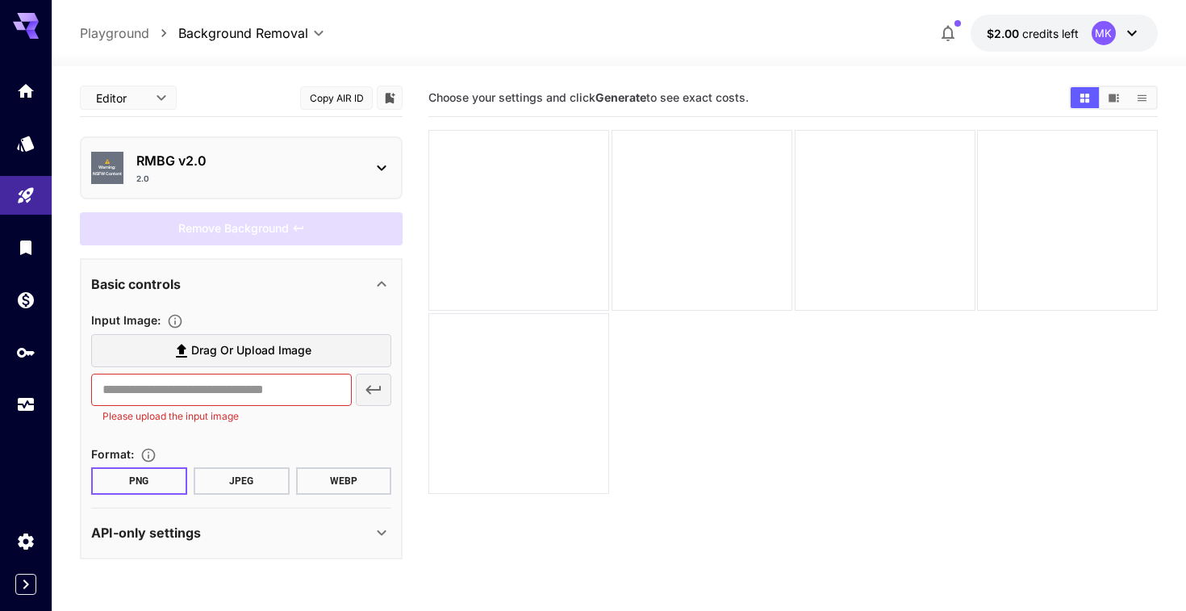
click at [301, 213] on div "Remove Background" at bounding box center [241, 228] width 323 height 33
click at [298, 177] on div "2.0" at bounding box center [247, 179] width 223 height 12
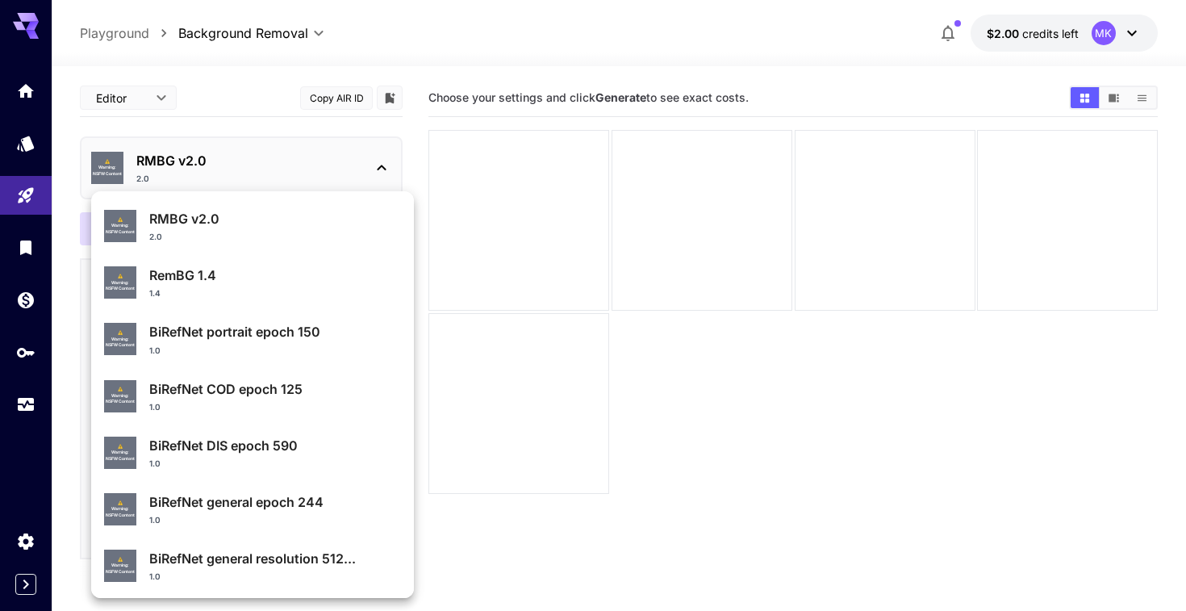
click at [247, 288] on div "1.4" at bounding box center [275, 293] width 252 height 12
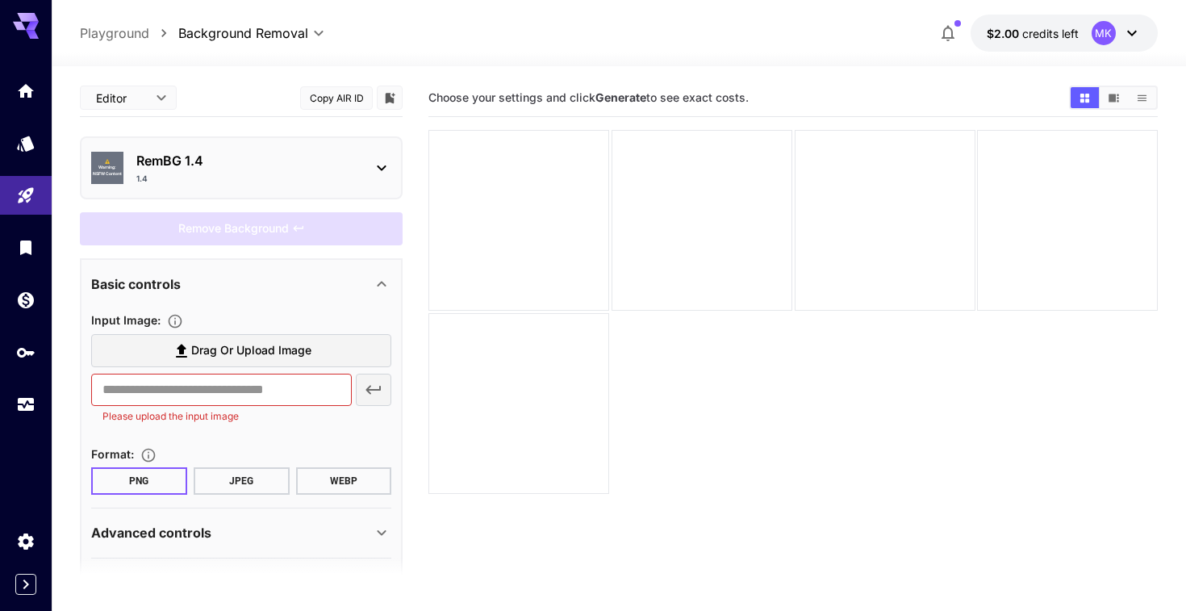
click at [257, 182] on div "1.4" at bounding box center [247, 179] width 223 height 12
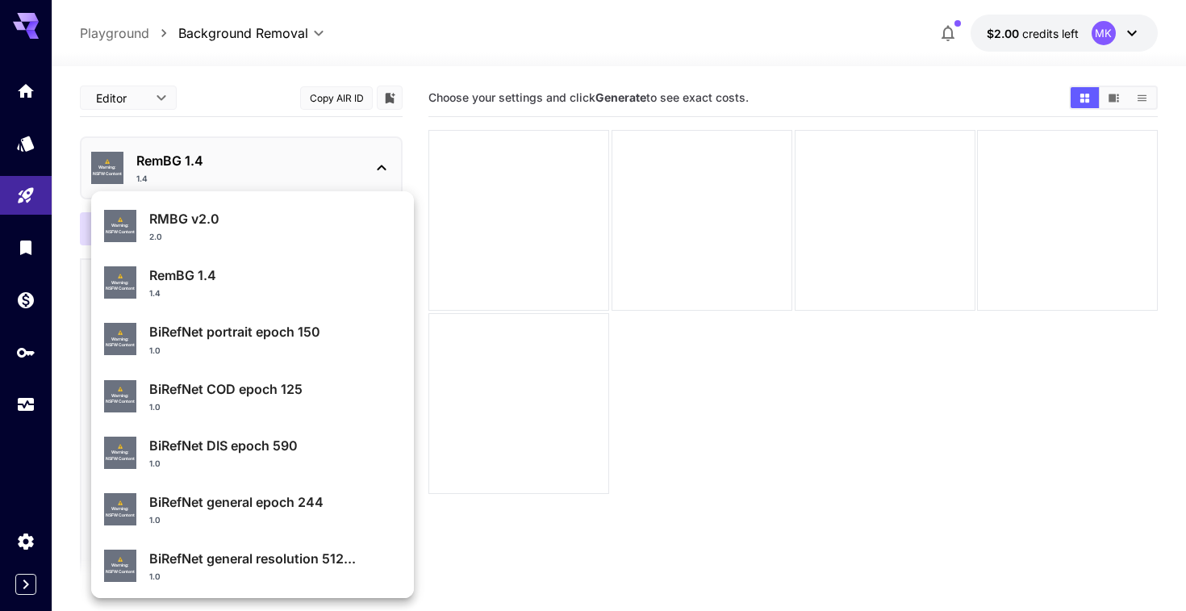
click at [190, 240] on div "2.0" at bounding box center [275, 237] width 252 height 12
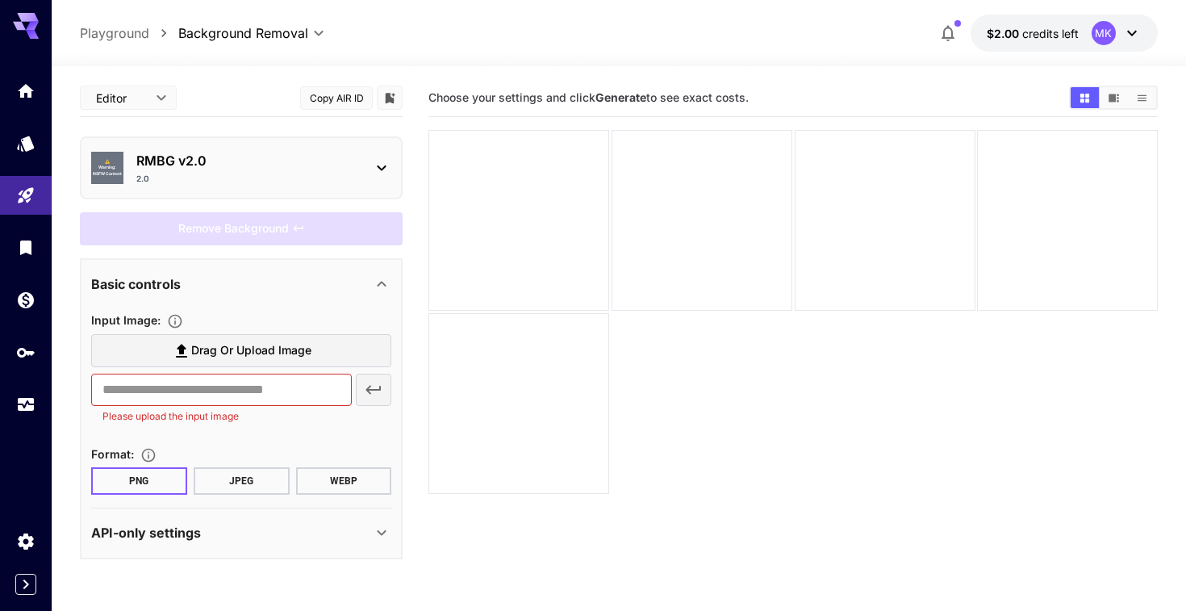
click at [279, 535] on div "API-only settings" at bounding box center [231, 532] width 281 height 19
click at [307, 182] on div "2.0" at bounding box center [247, 179] width 223 height 12
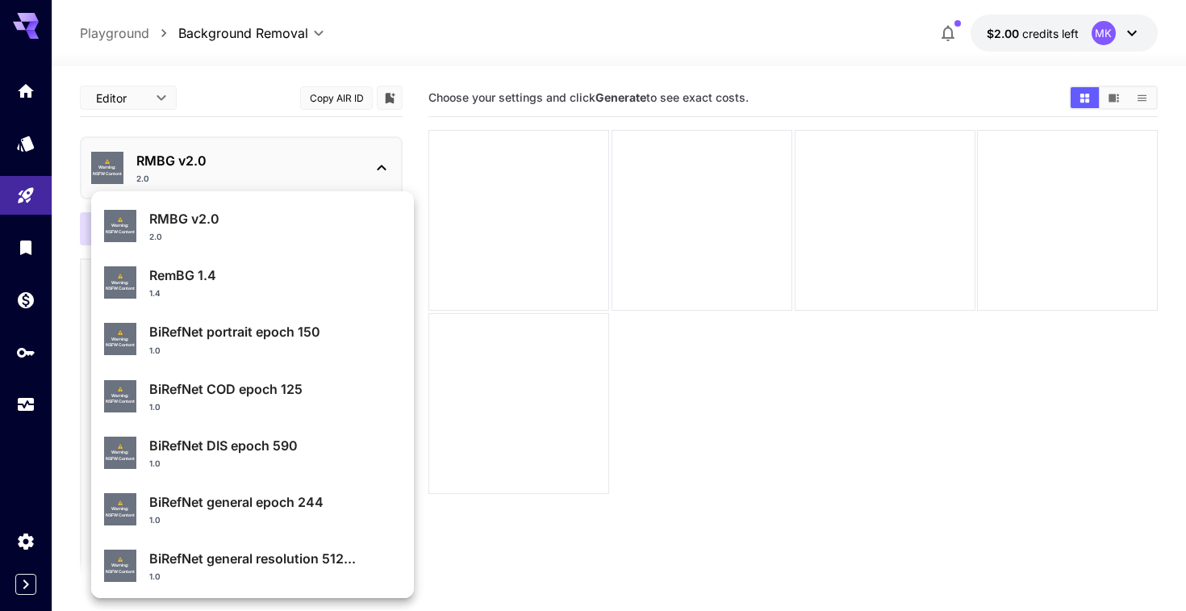
click at [242, 222] on p "RMBG v2.0" at bounding box center [275, 218] width 252 height 19
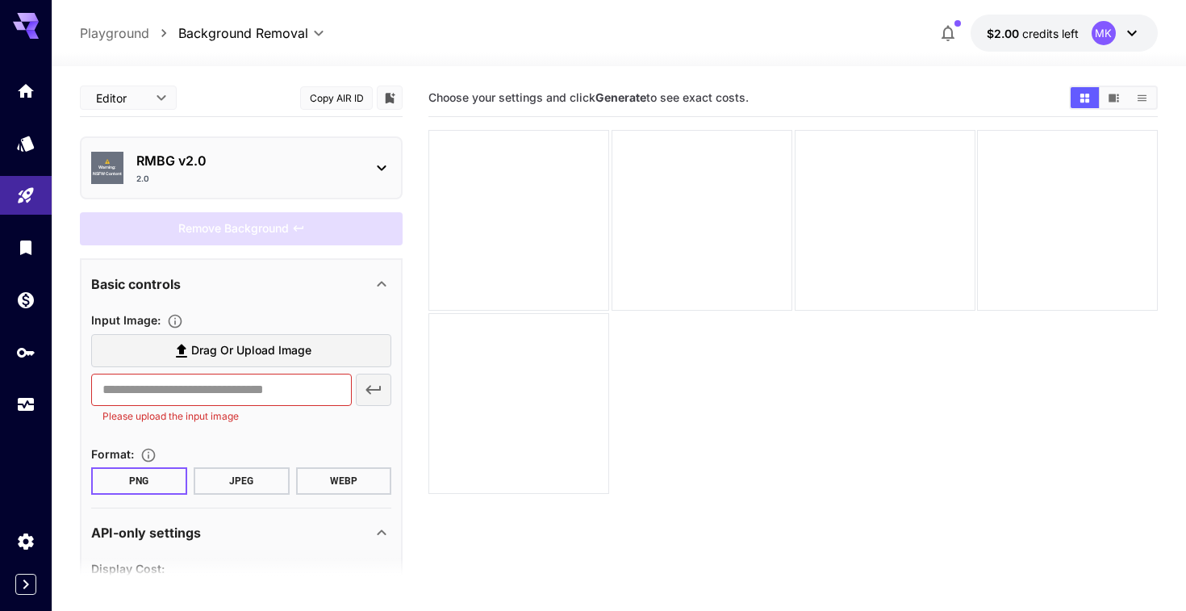
click at [245, 357] on span "Drag or upload image" at bounding box center [251, 350] width 120 height 20
click at [0, 0] on input "Drag or upload image" at bounding box center [0, 0] width 0 height 0
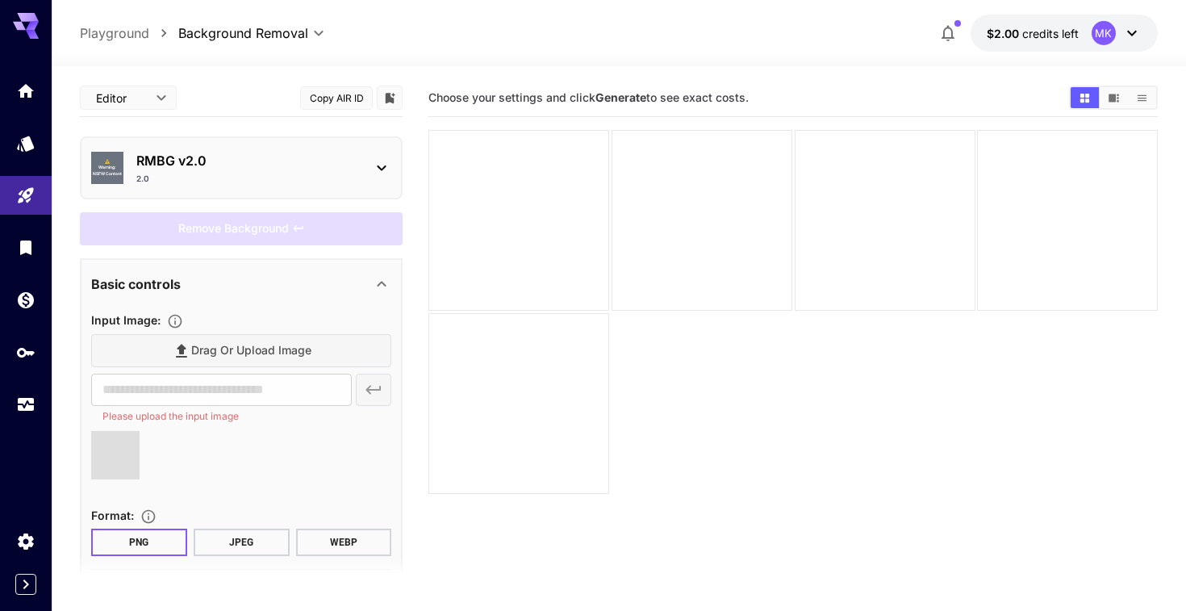
type input "**********"
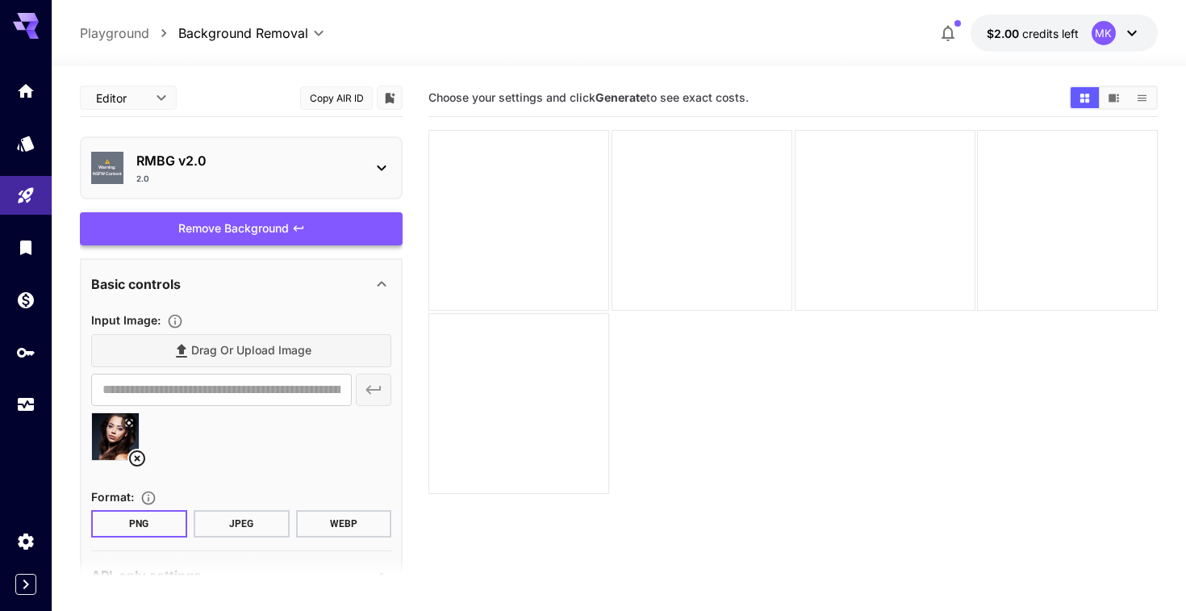
click at [286, 212] on div "Remove Background" at bounding box center [241, 228] width 323 height 33
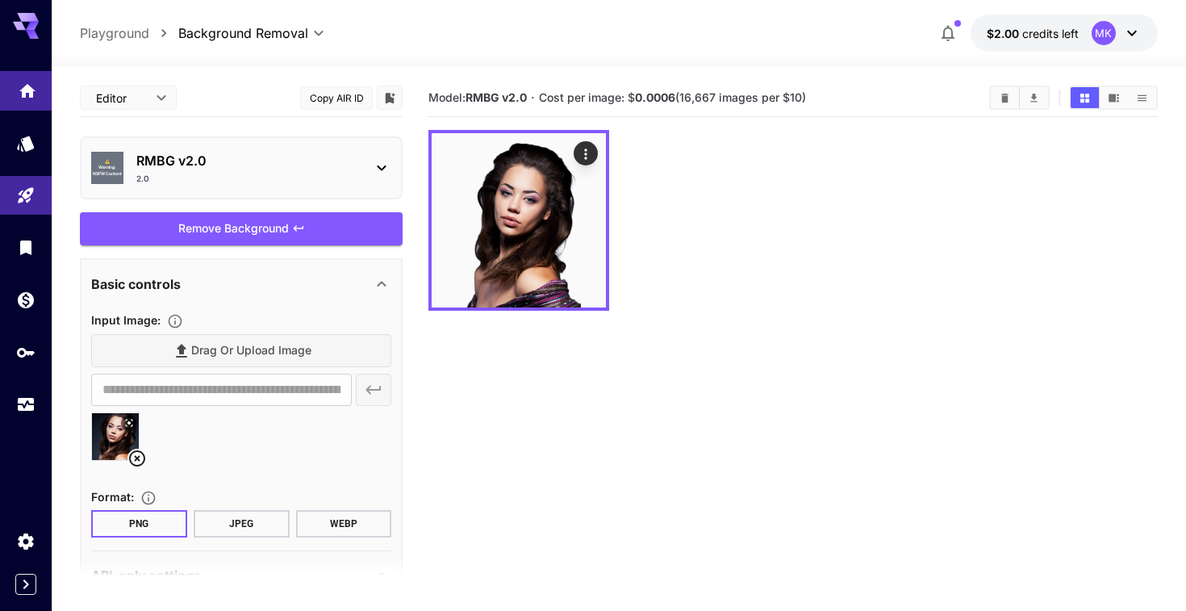
click at [16, 94] on link at bounding box center [26, 91] width 52 height 40
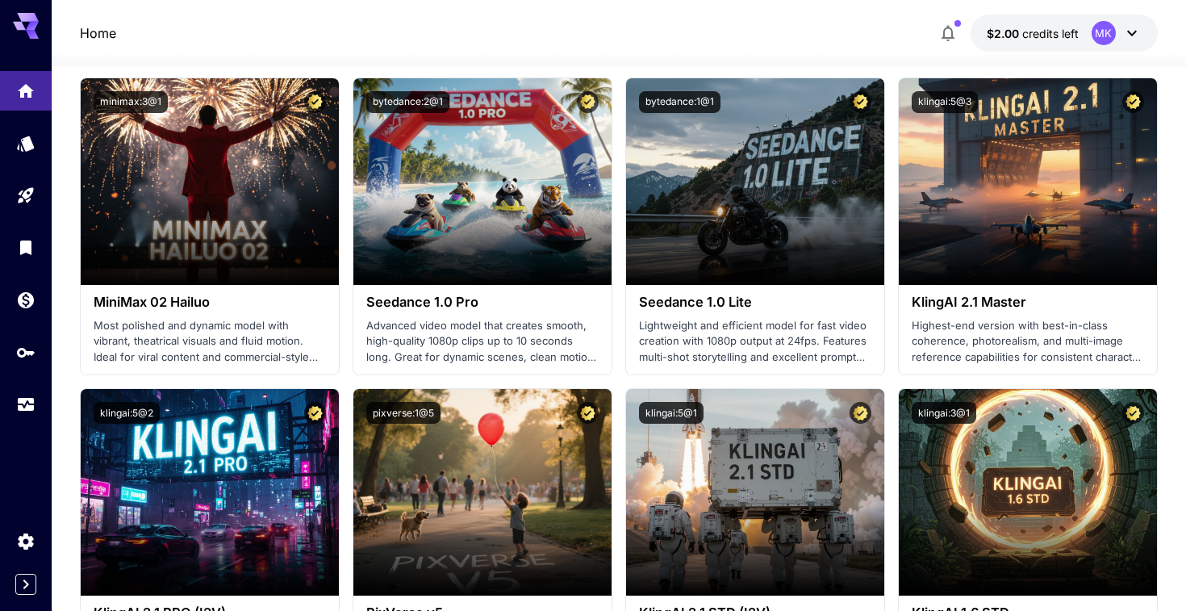
scroll to position [507, 0]
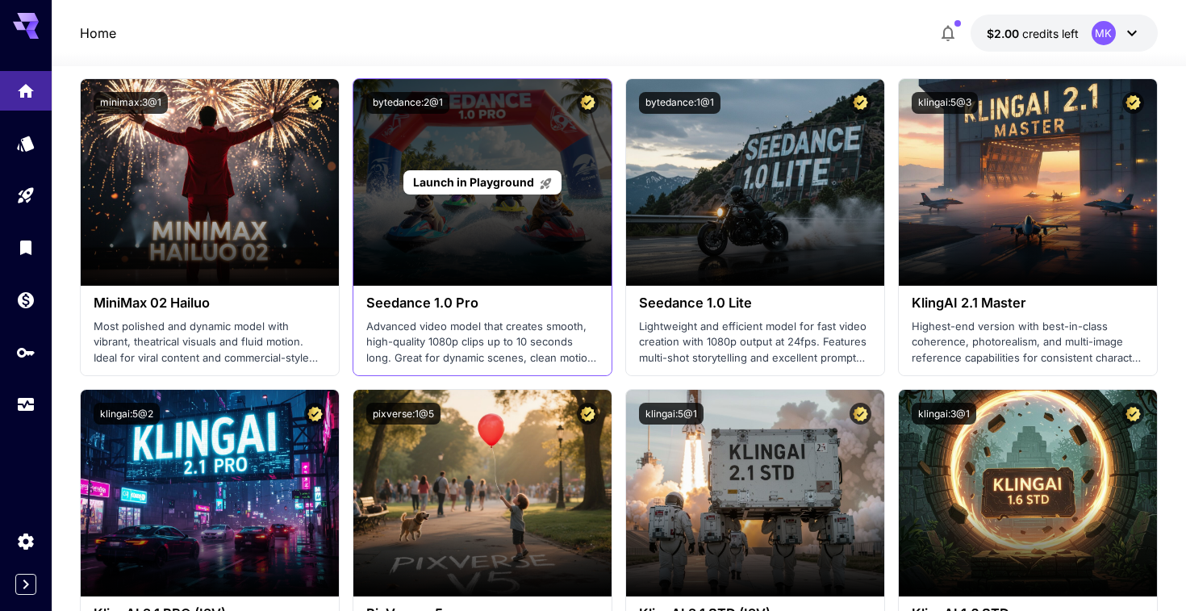
click at [529, 211] on div "Launch in Playground" at bounding box center [482, 182] width 258 height 207
click at [513, 189] on p "Launch in Playground" at bounding box center [483, 181] width 140 height 17
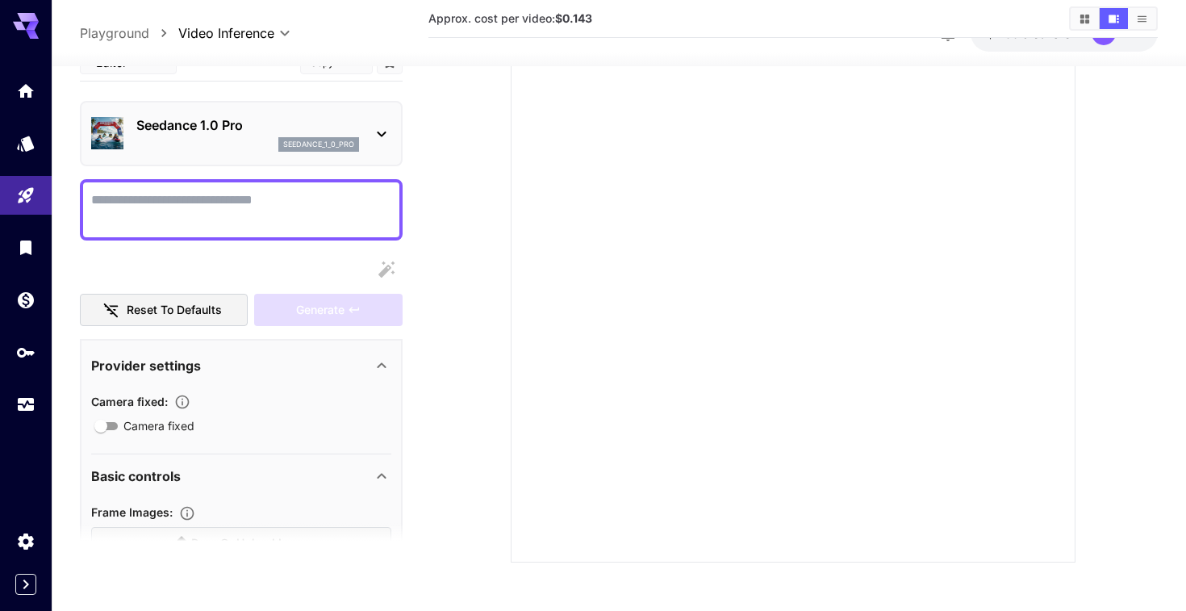
scroll to position [171, 0]
click at [331, 112] on div "Seedance 1.0 Pro seedance_1_0_pro" at bounding box center [241, 133] width 300 height 49
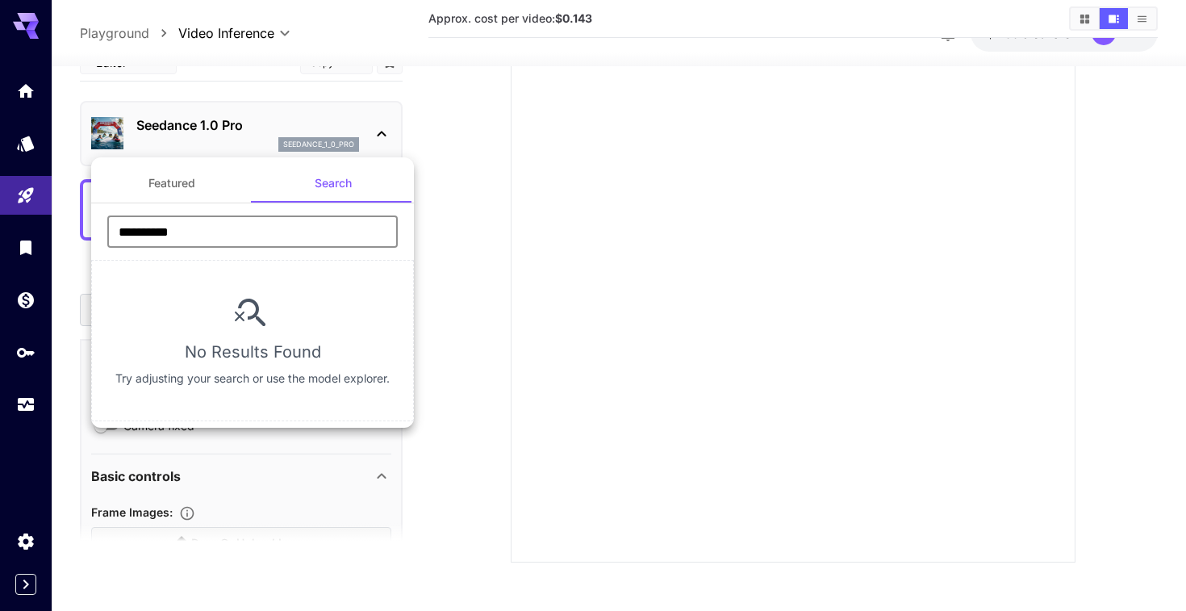
click at [282, 219] on input "**********" at bounding box center [252, 231] width 290 height 32
type input "**********"
type input "****"
click at [13, 198] on div at bounding box center [593, 305] width 1186 height 611
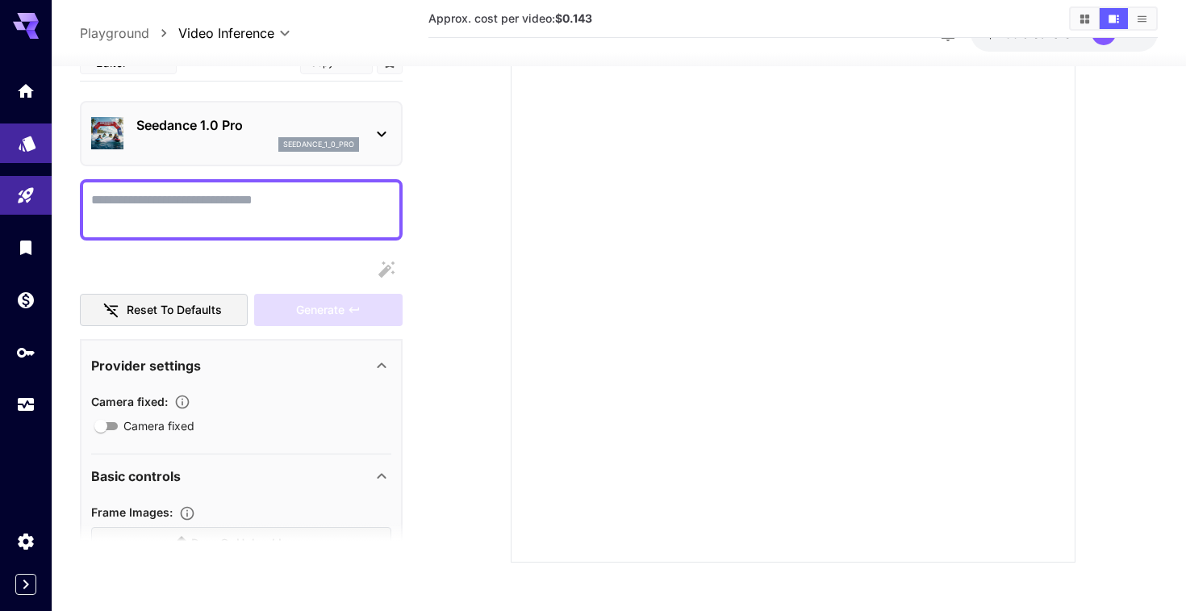
click at [33, 148] on icon "Models" at bounding box center [27, 137] width 19 height 19
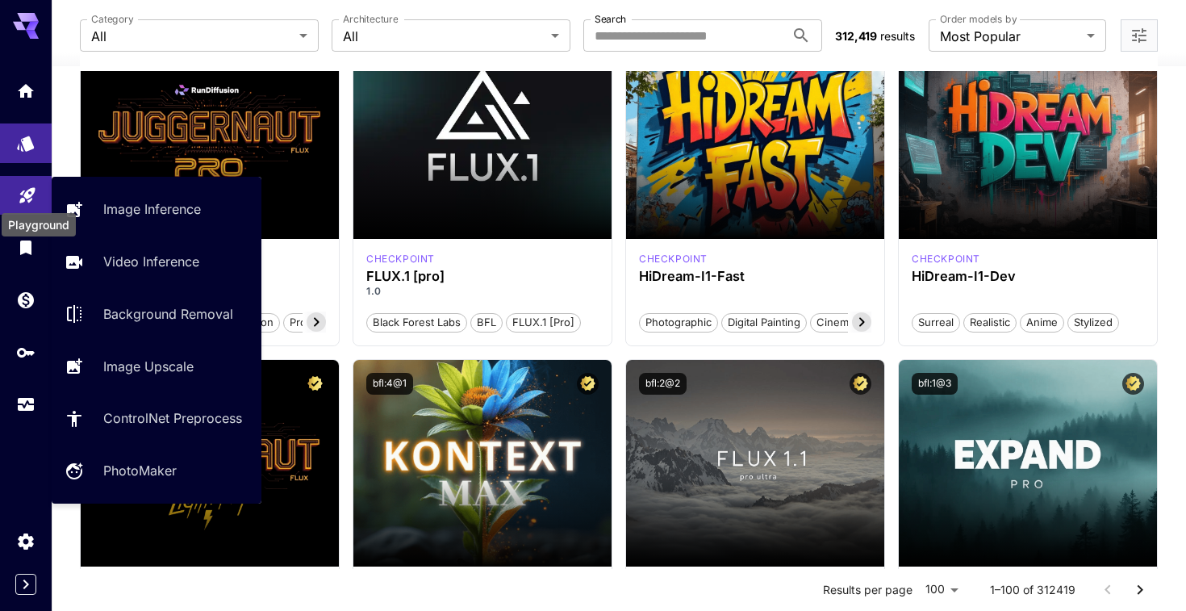
click at [27, 199] on icon "Playground" at bounding box center [27, 190] width 19 height 19
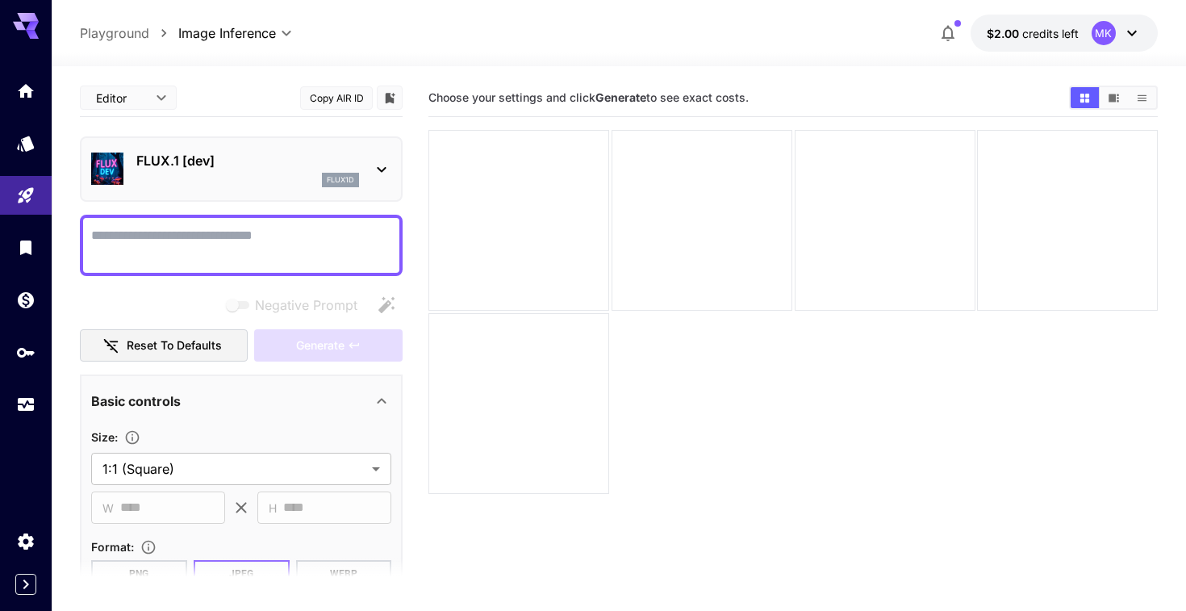
click at [227, 192] on div "FLUX.1 [dev] flux1d" at bounding box center [241, 168] width 300 height 49
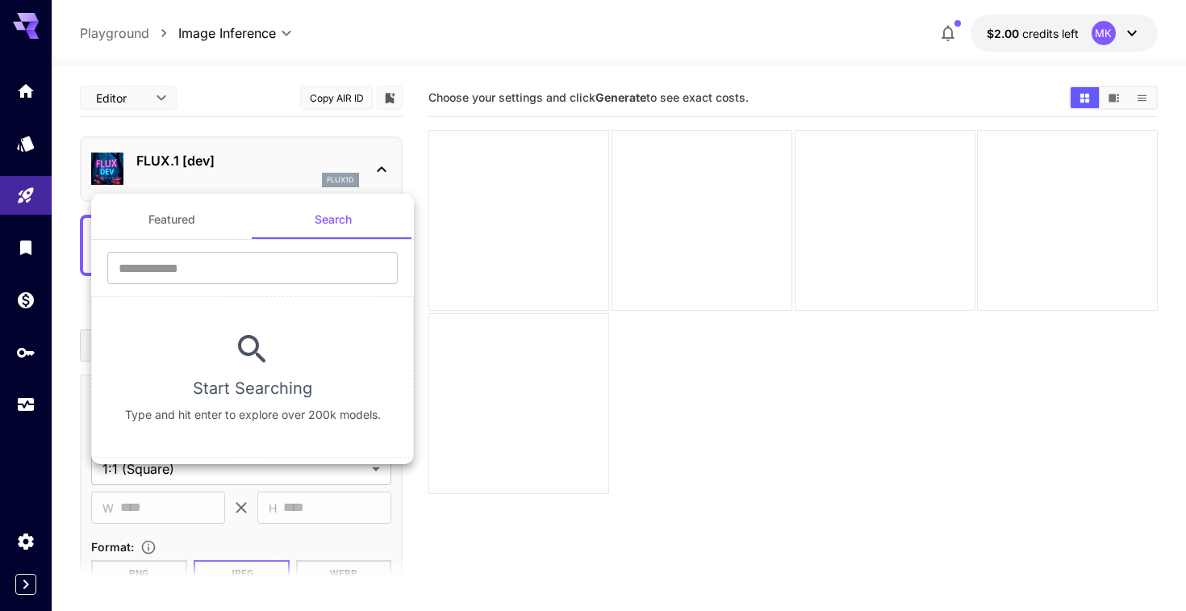
click at [222, 211] on button "Featured" at bounding box center [171, 219] width 161 height 39
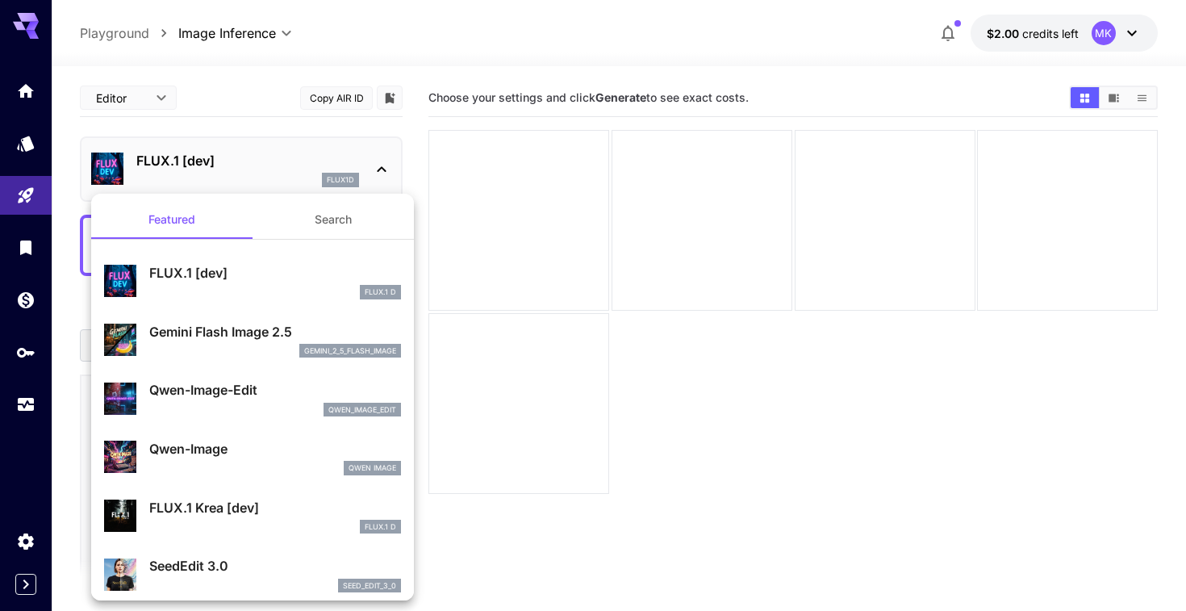
click at [344, 223] on button "Search" at bounding box center [332, 219] width 161 height 39
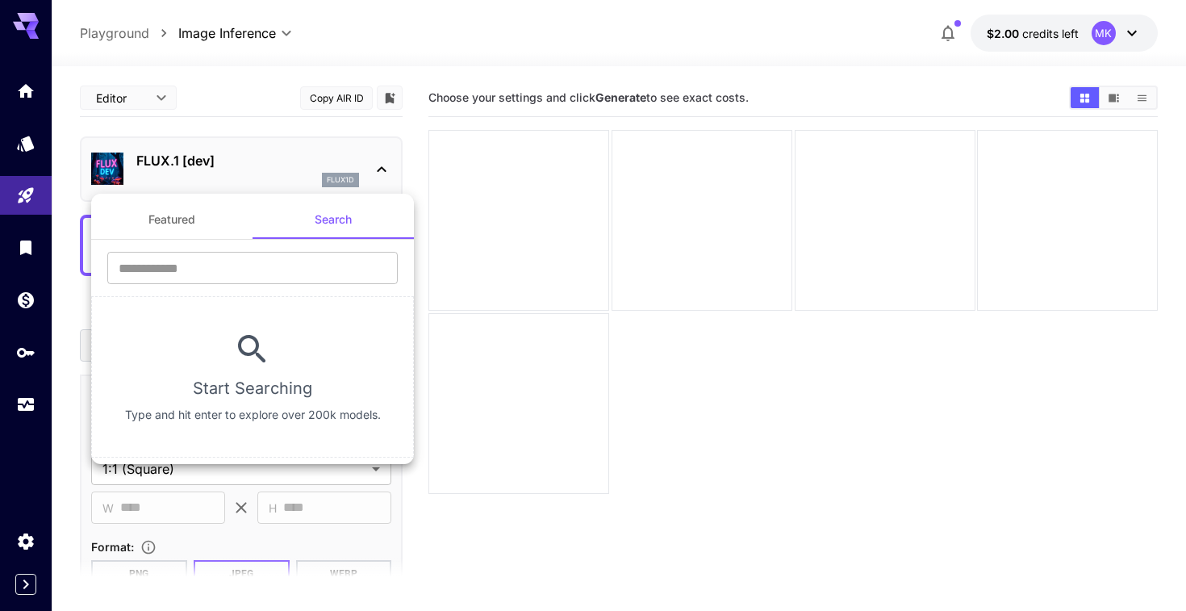
click at [27, 247] on div at bounding box center [593, 305] width 1186 height 611
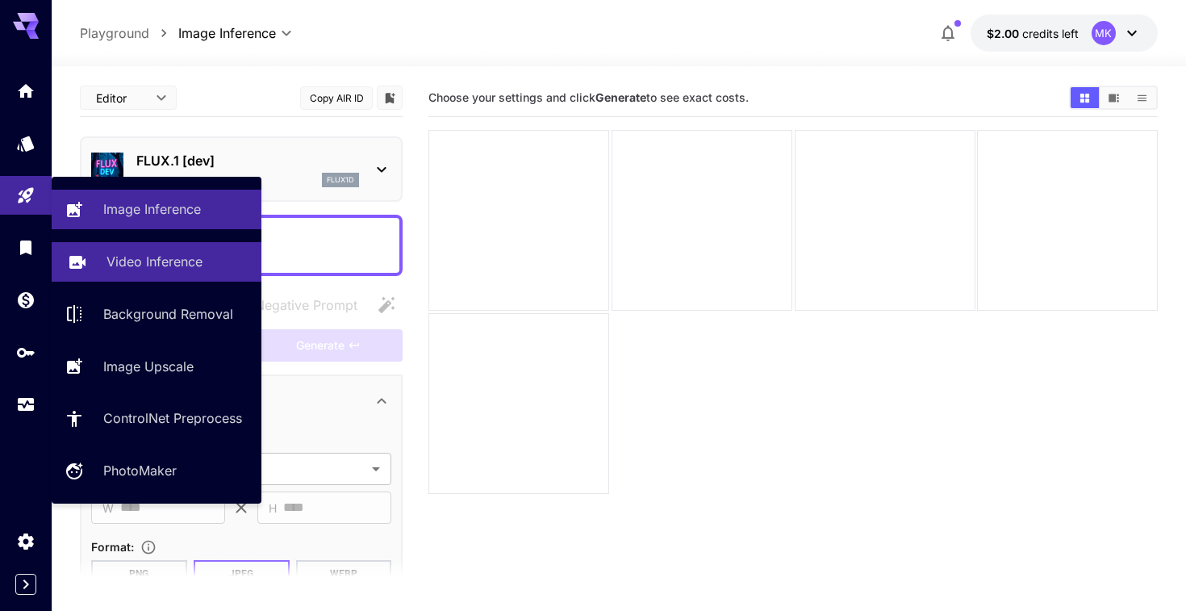
click at [121, 259] on p "Video Inference" at bounding box center [154, 261] width 96 height 19
type input "**********"
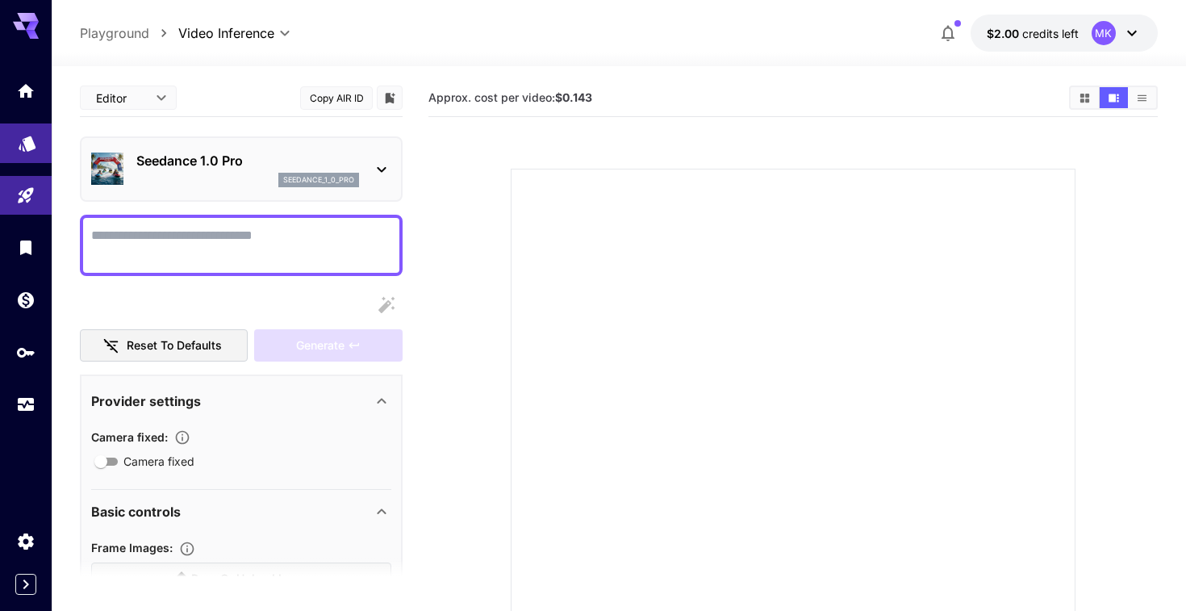
click at [15, 136] on link at bounding box center [26, 143] width 52 height 40
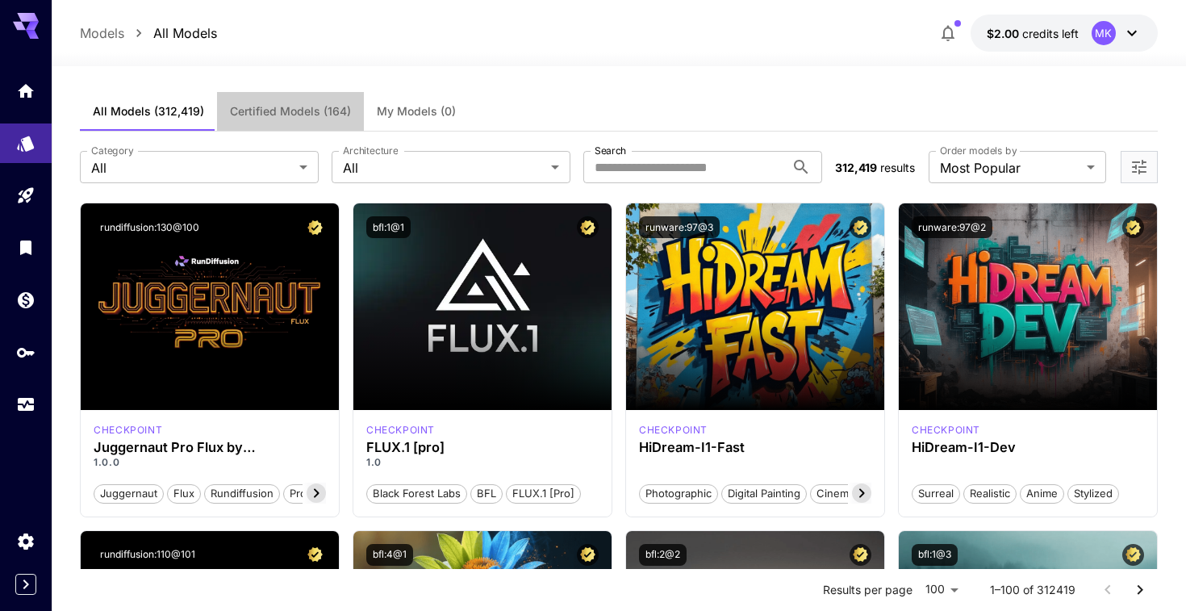
click at [309, 107] on span "Certified Models (164)" at bounding box center [290, 111] width 121 height 15
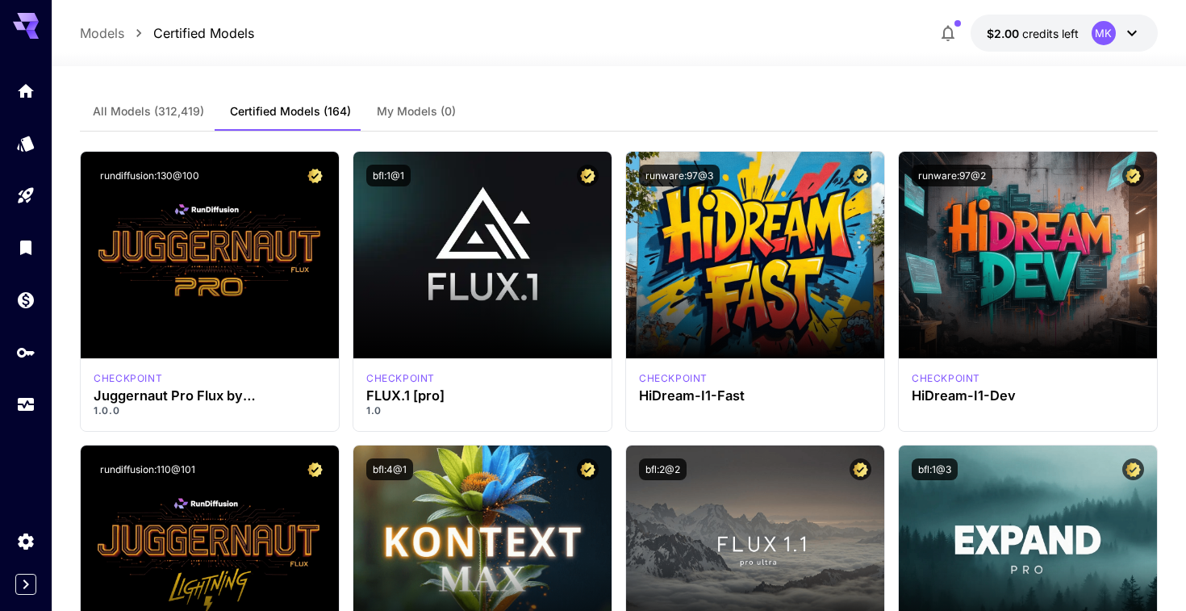
click at [415, 113] on span "My Models (0)" at bounding box center [416, 111] width 79 height 15
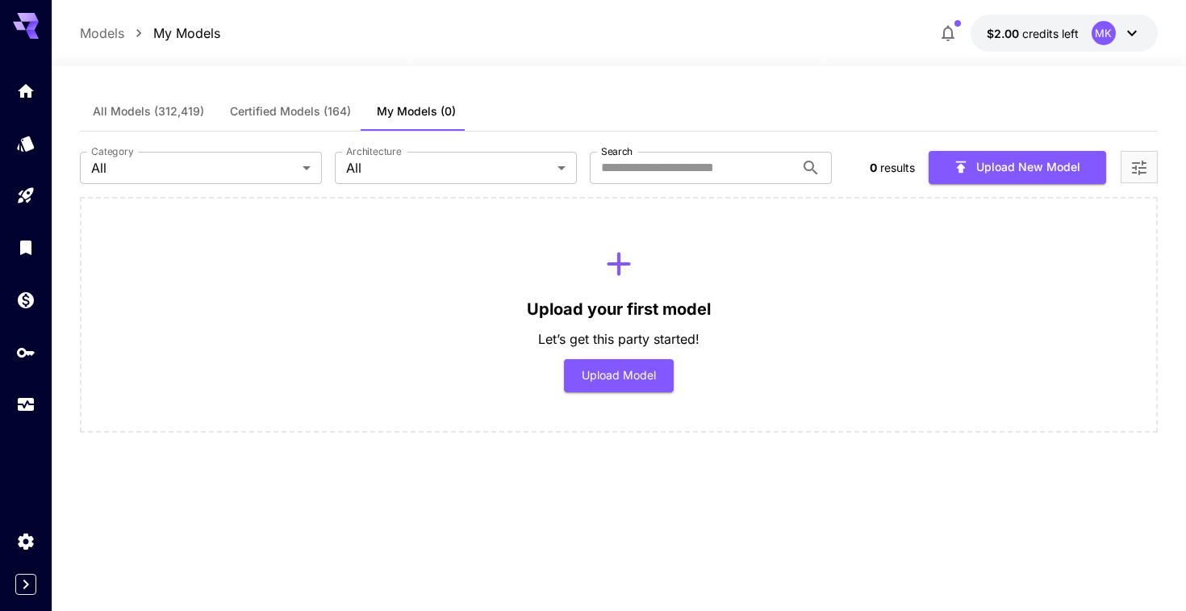
click at [182, 112] on span "All Models (312,419)" at bounding box center [148, 111] width 111 height 15
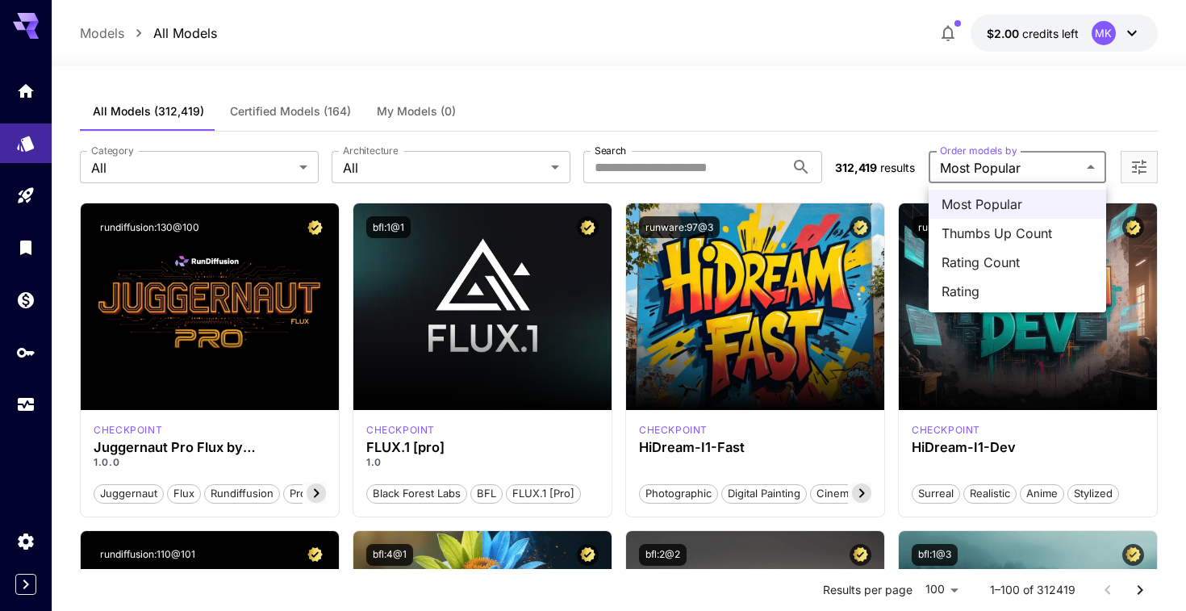
click at [774, 186] on div at bounding box center [593, 305] width 1186 height 611
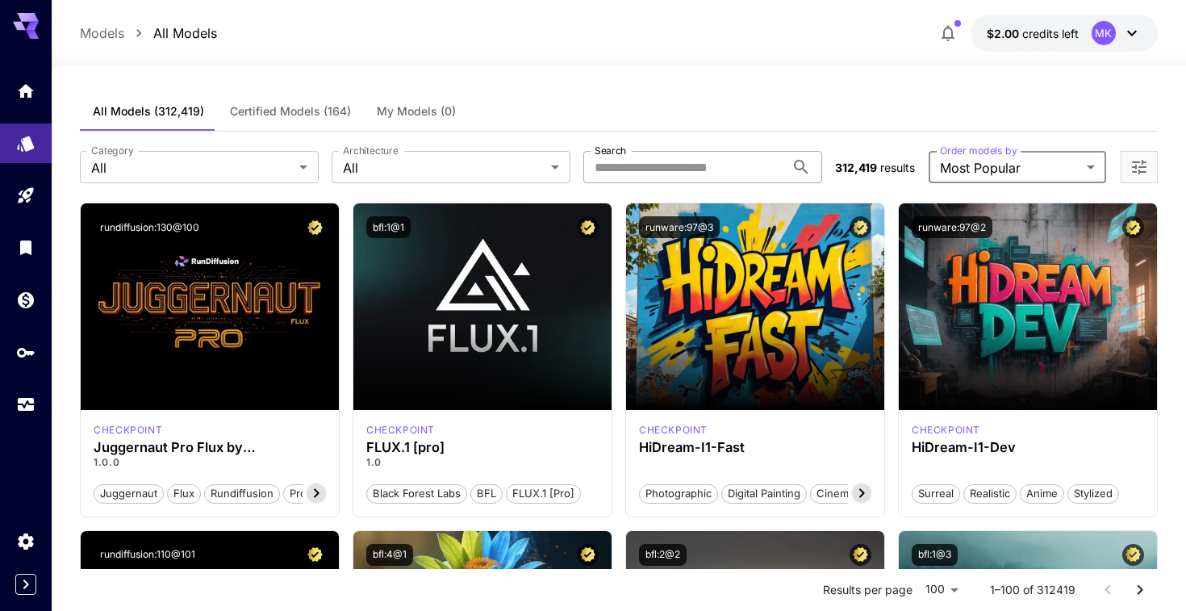
click at [705, 160] on input "Search" at bounding box center [684, 167] width 202 height 32
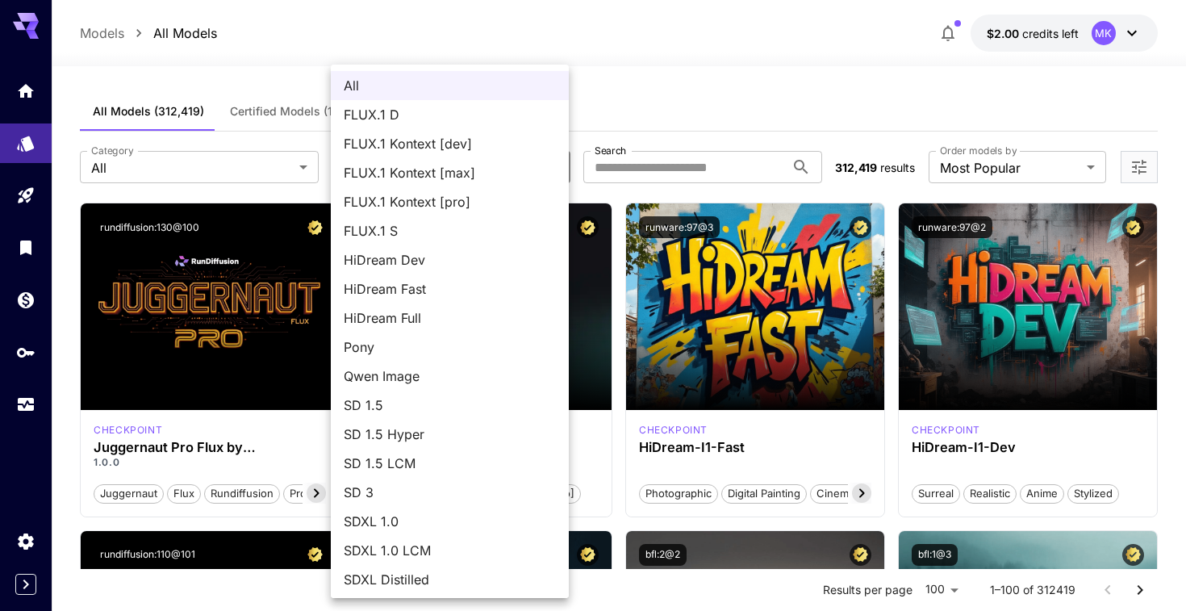
click at [216, 171] on div at bounding box center [593, 305] width 1186 height 611
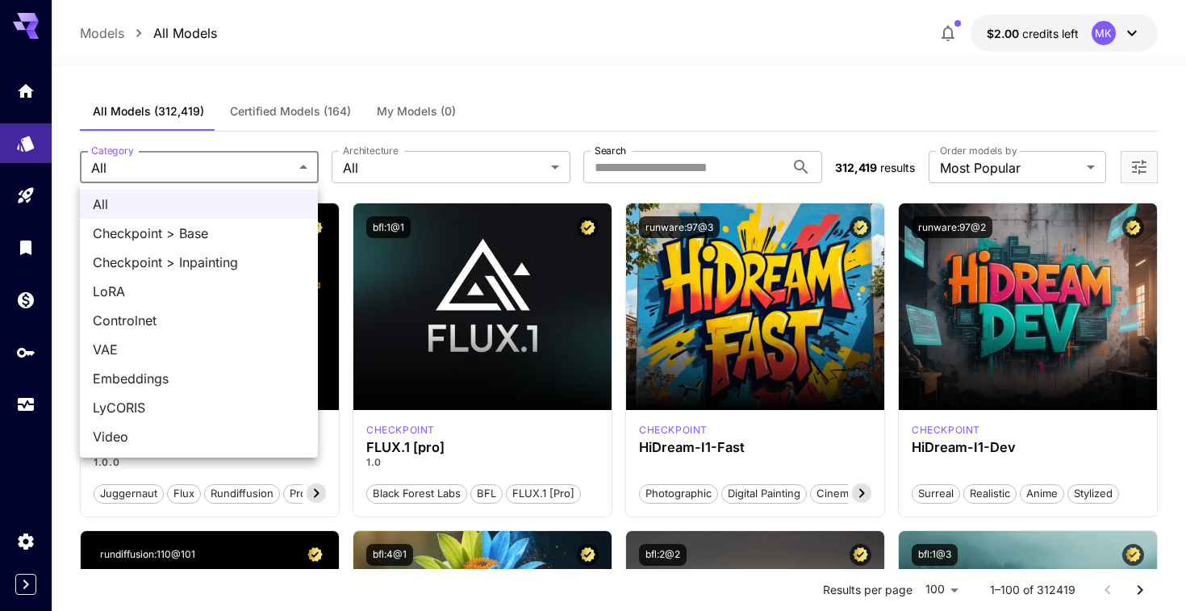
click at [552, 26] on div at bounding box center [593, 305] width 1186 height 611
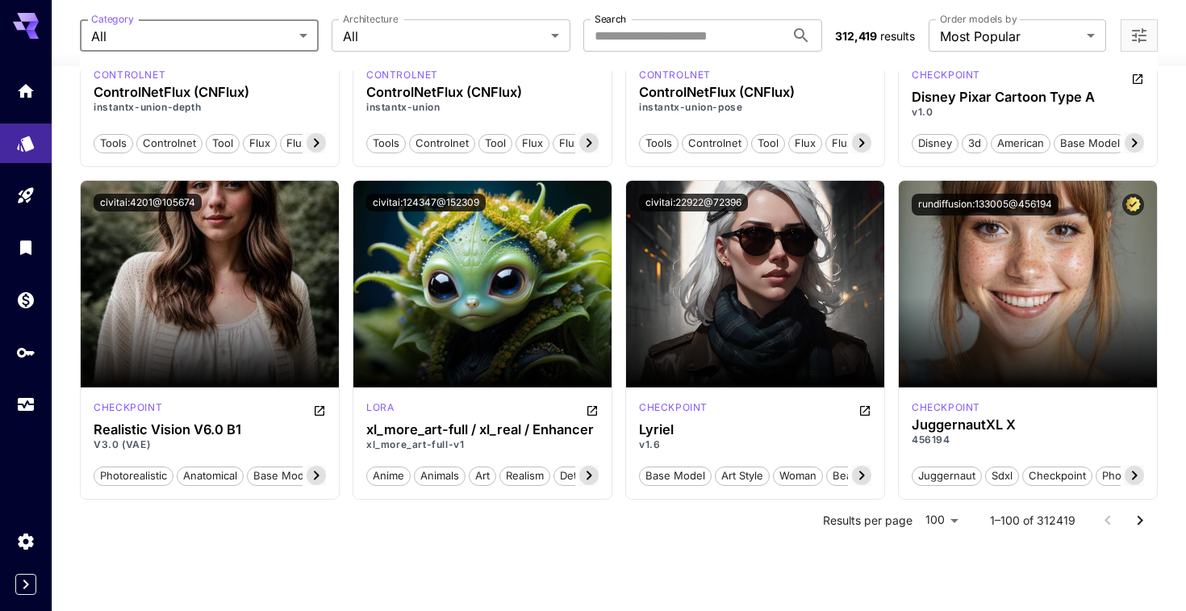
scroll to position [7958, 0]
click at [1148, 514] on icon "Go to next page" at bounding box center [1139, 520] width 19 height 19
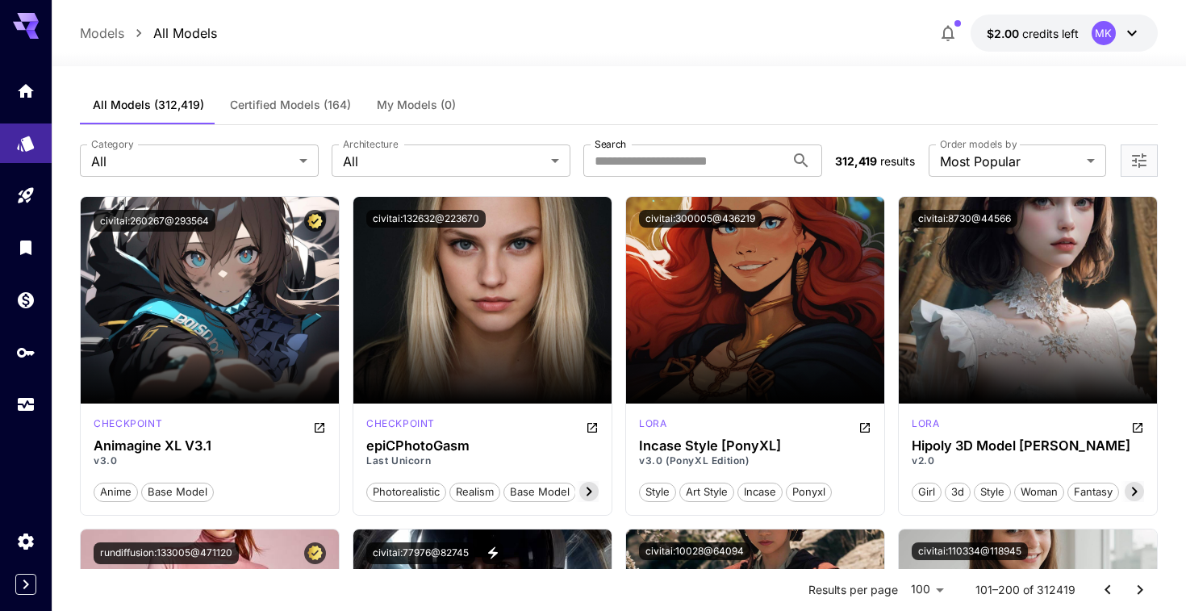
scroll to position [0, 0]
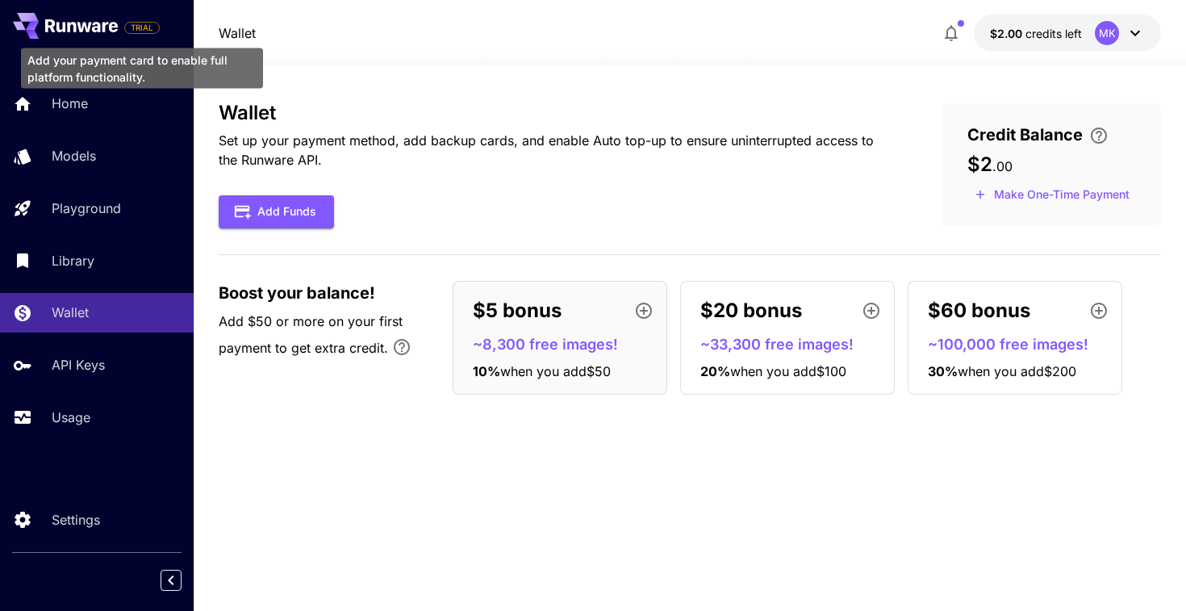
click at [146, 25] on span "TRIAL" at bounding box center [142, 28] width 34 height 12
